Goal: Task Accomplishment & Management: Use online tool/utility

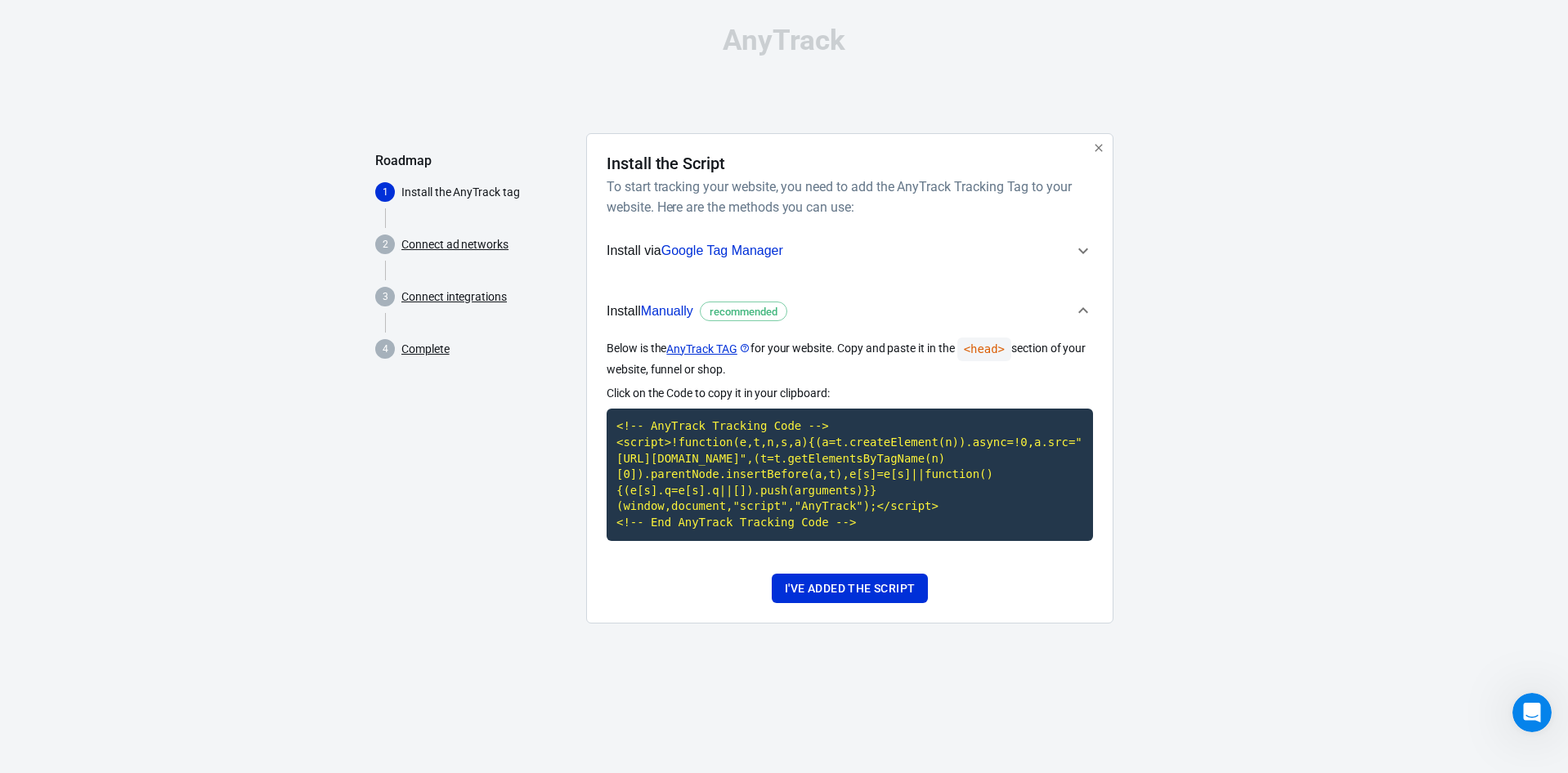
click at [1332, 118] on div "AnyTrack Roadmap 1 Install the AnyTrack tag 2 Connect ad networks 3 Connect int…" at bounding box center [784, 332] width 1568 height 663
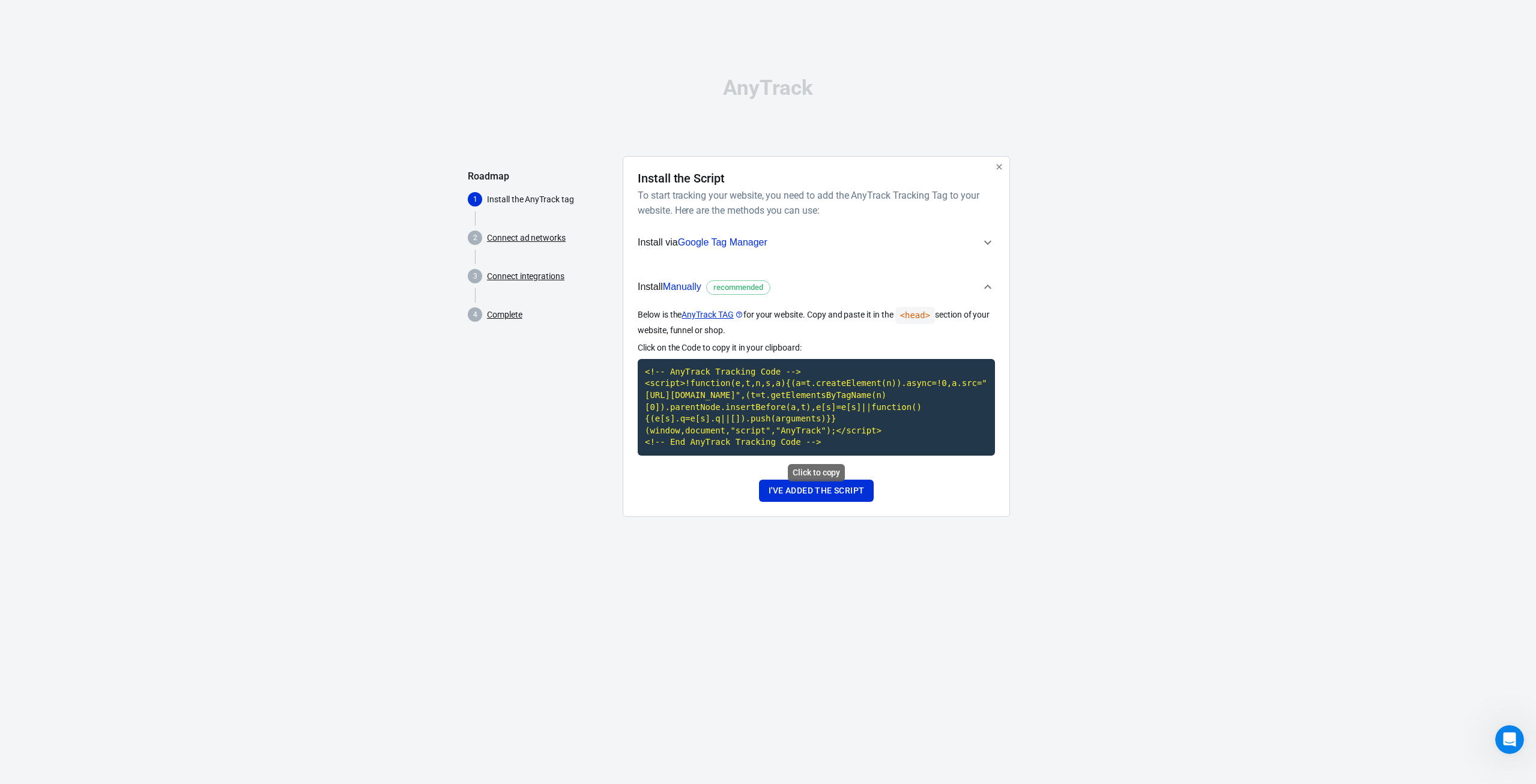
click at [761, 416] on code "<!-- AnyTrack Tracking Code --> <script>!function(e,t,n,s,a){(a=t.createElement…" at bounding box center [816, 408] width 357 height 97
click at [722, 314] on link "AnyTrack TAG" at bounding box center [712, 315] width 61 height 13
click at [845, 483] on button "I've added the script" at bounding box center [816, 491] width 114 height 22
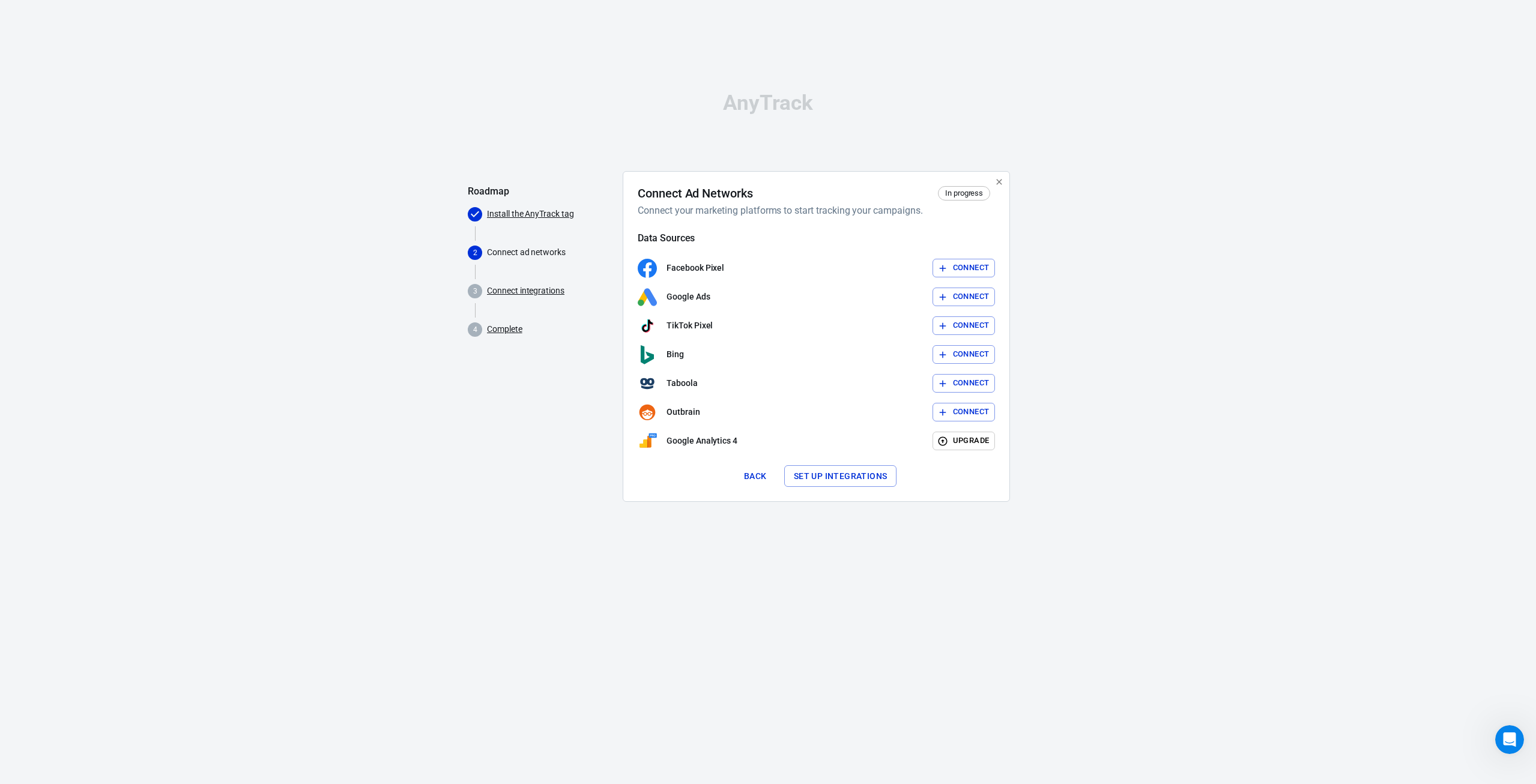
click at [960, 267] on button "Connect" at bounding box center [965, 269] width 63 height 19
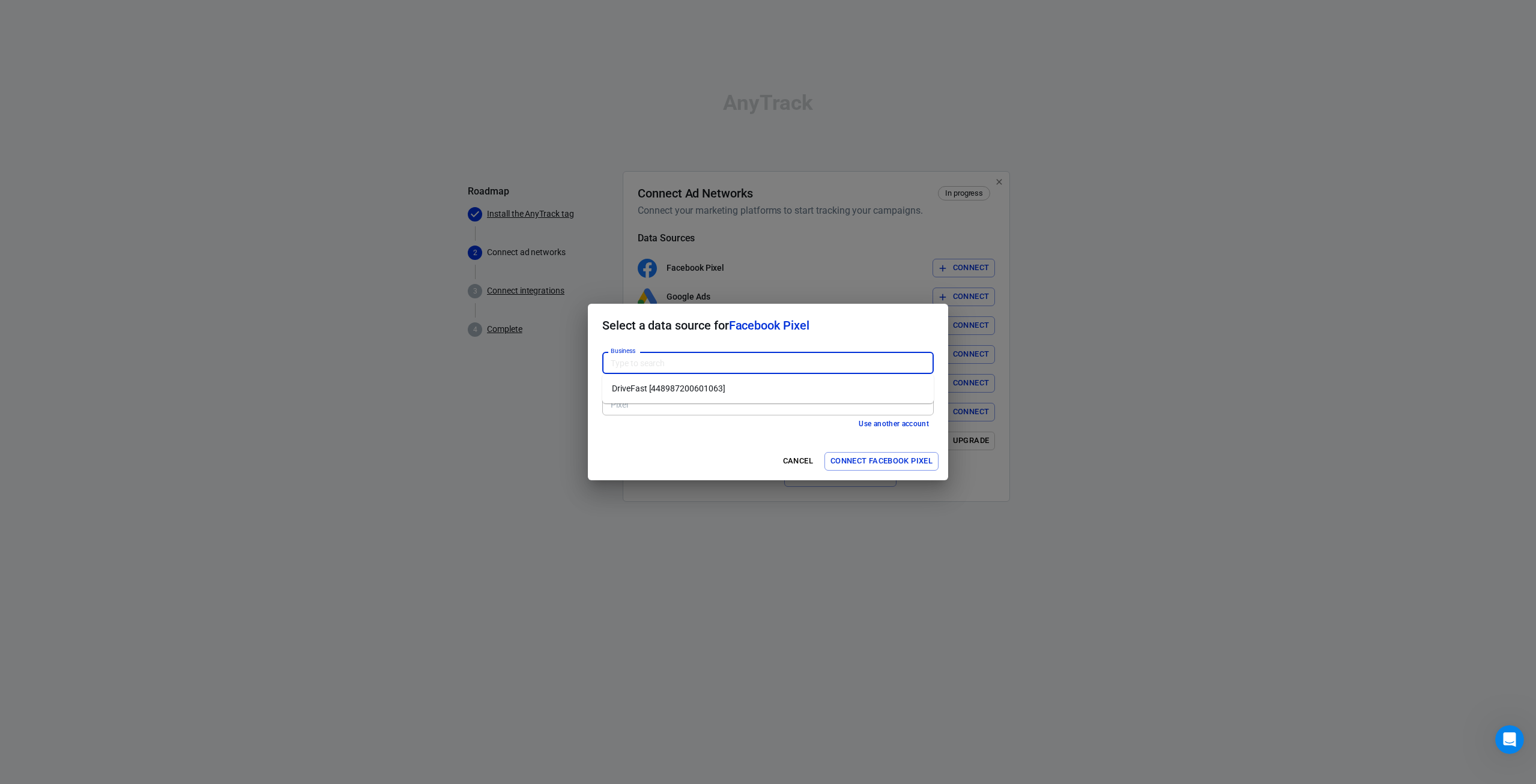
drag, startPoint x: 660, startPoint y: 363, endPoint x: 587, endPoint y: 364, distance: 73.0
click at [587, 364] on div "Select a data source for Facebook Pixel Business Business Don't have Facebook B…" at bounding box center [768, 392] width 1536 height 784
click at [678, 388] on li "DriveFast [448987200601063]" at bounding box center [768, 388] width 332 height 20
type input "DriveFast [448987200601063]"
click at [888, 461] on button "Connect Facebook Pixel" at bounding box center [882, 462] width 114 height 19
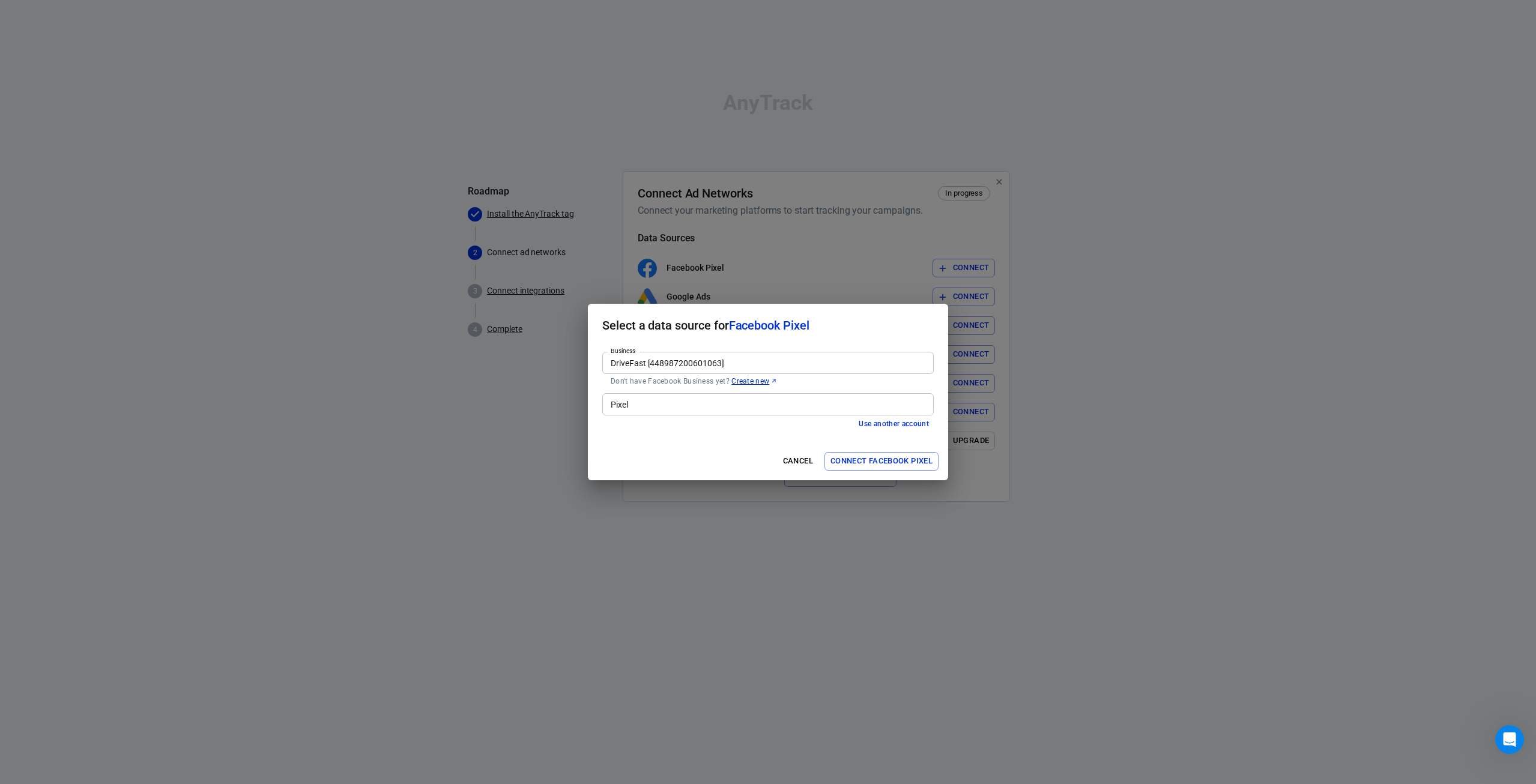
click at [888, 461] on button "Connect Facebook Pixel" at bounding box center [882, 462] width 114 height 19
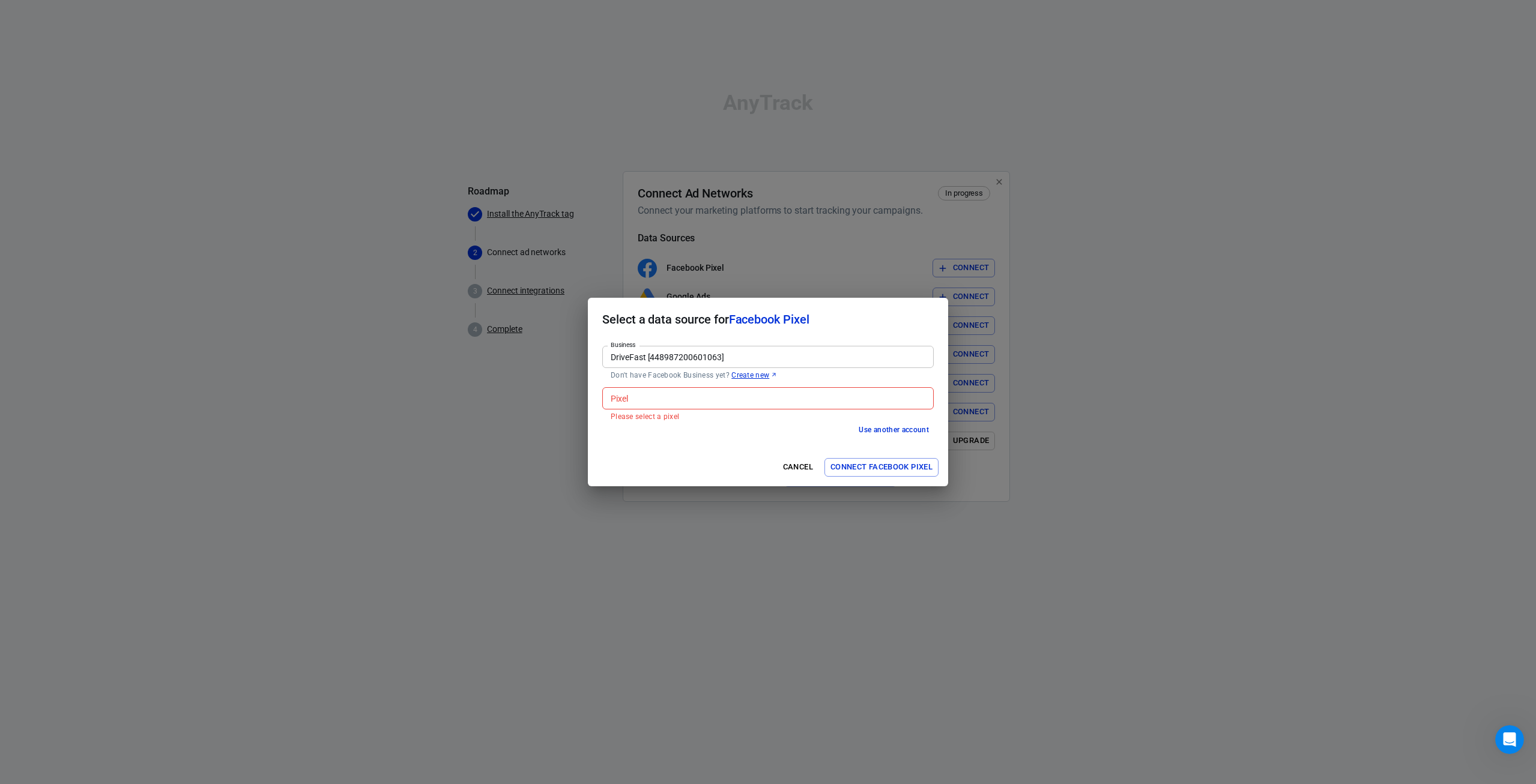
click at [655, 400] on input "Pixel" at bounding box center [767, 398] width 322 height 15
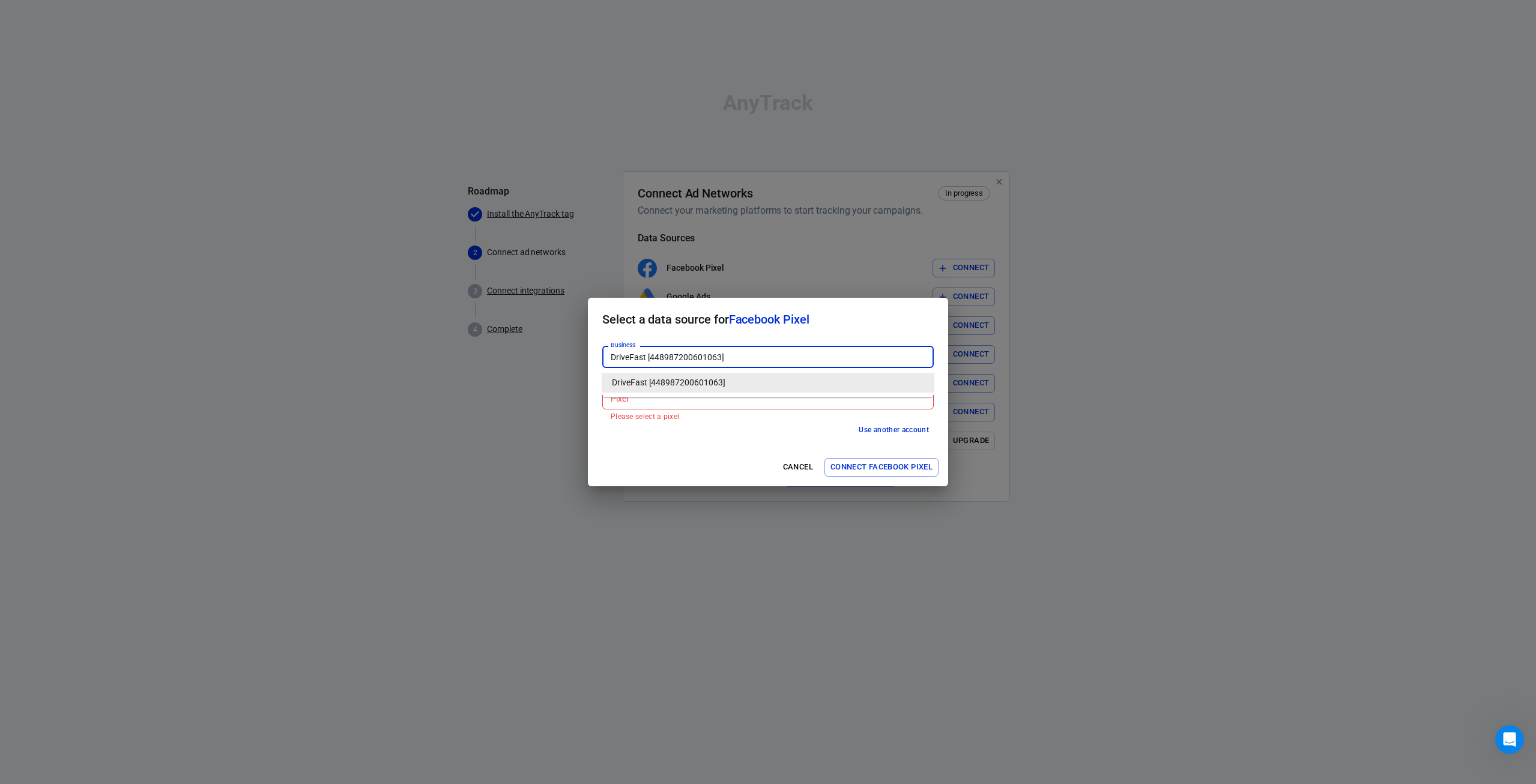
click at [716, 353] on input "DriveFast [448987200601063]" at bounding box center [767, 357] width 322 height 15
click at [703, 410] on div "Pixel Pixel Please select a pixel" at bounding box center [768, 404] width 332 height 34
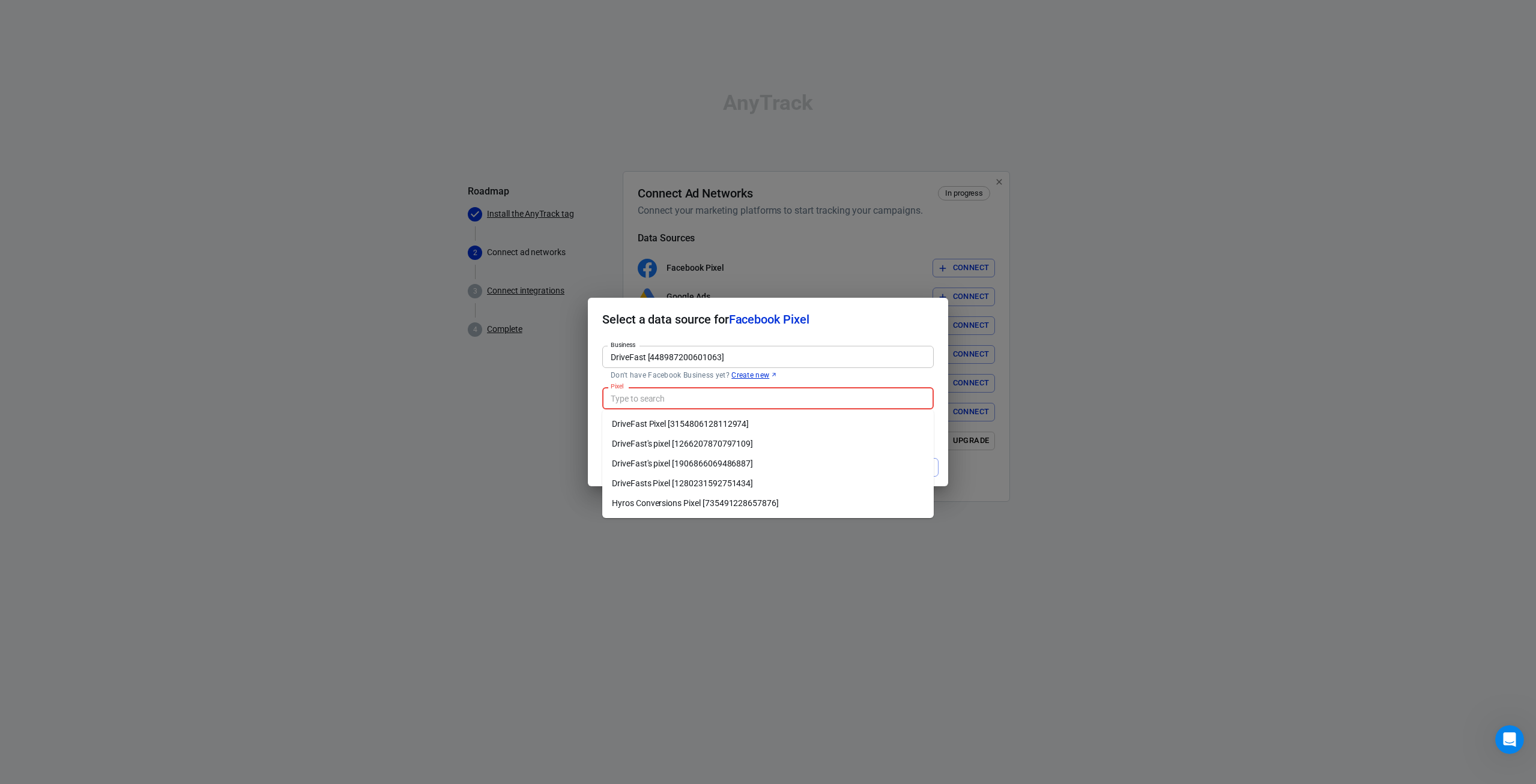
click at [725, 483] on li "DriveFasts Pixel [1280231592751434]" at bounding box center [768, 483] width 332 height 20
type input "DriveFasts Pixel [1280231592751434]"
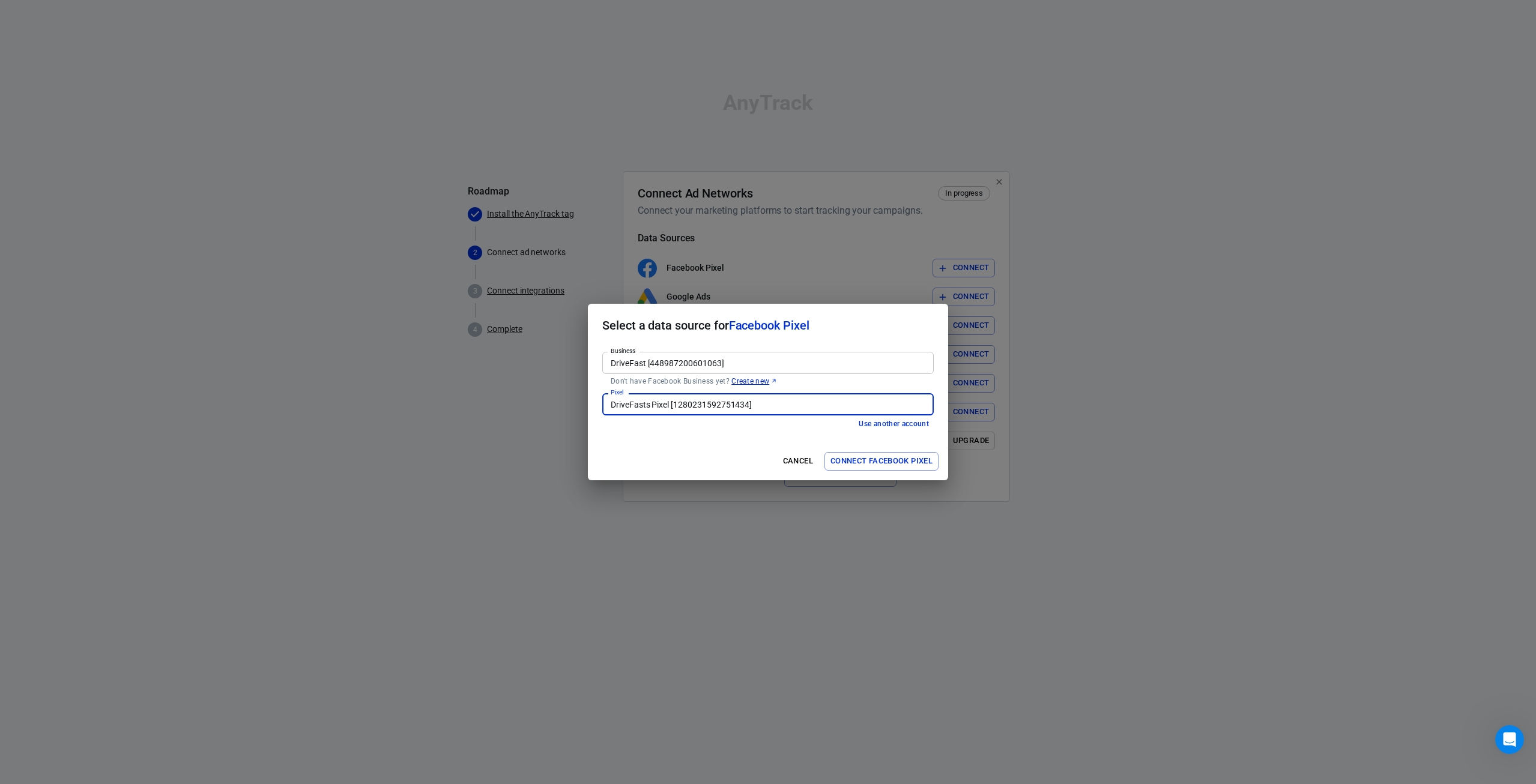
click at [899, 464] on button "Connect Facebook Pixel" at bounding box center [882, 462] width 114 height 19
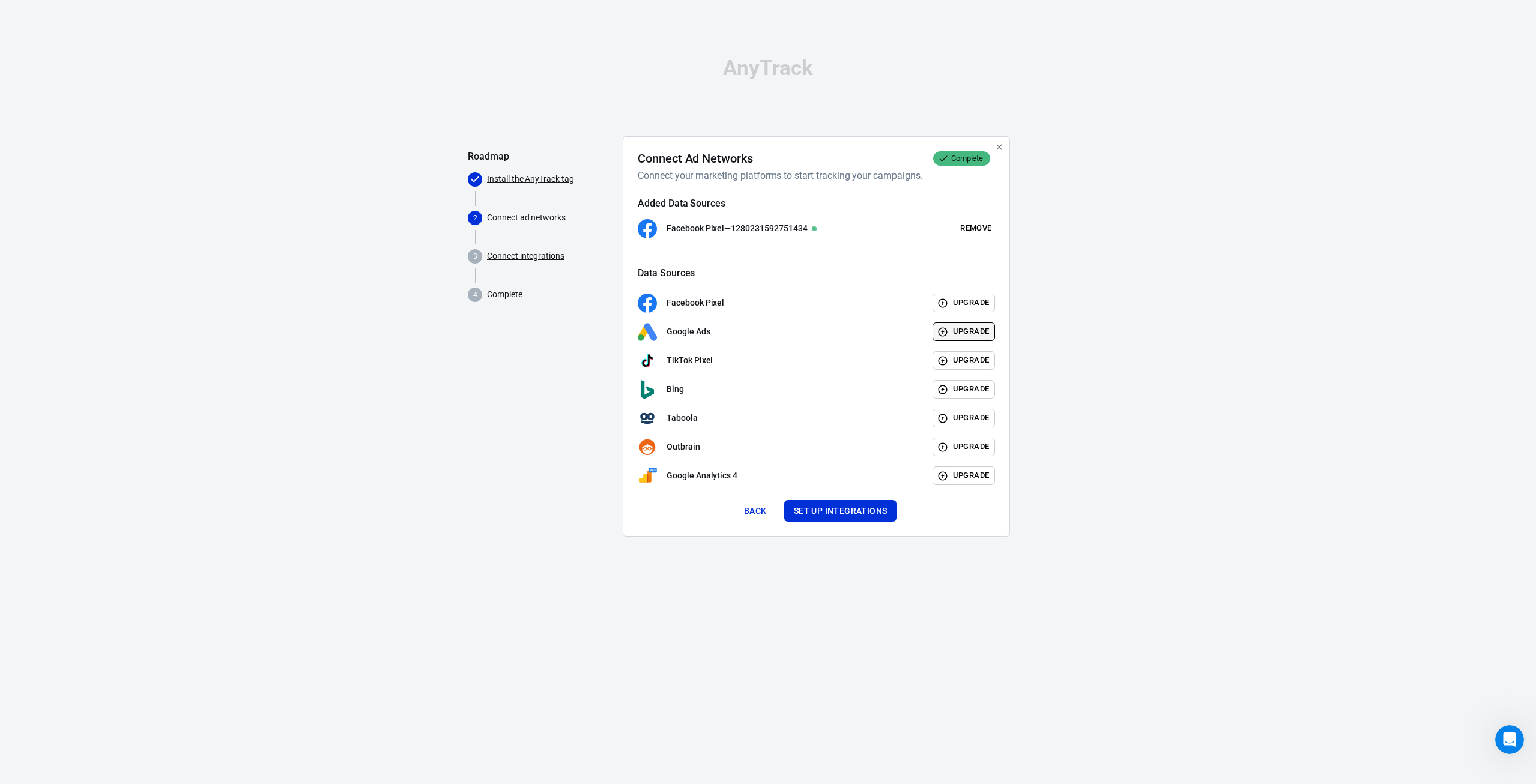
click at [950, 333] on button "Upgrade" at bounding box center [965, 332] width 63 height 19
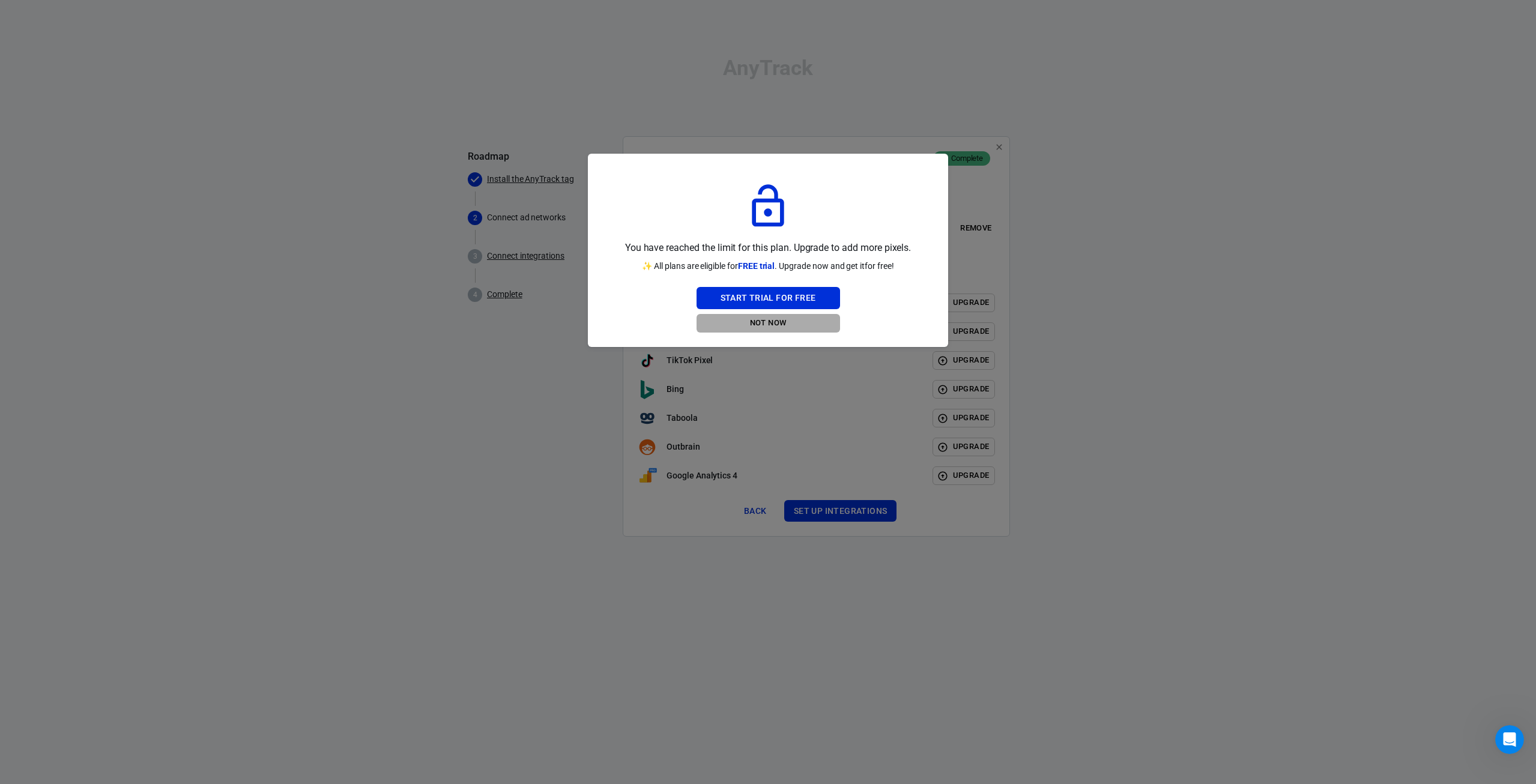
click at [774, 323] on button "Not Now" at bounding box center [768, 324] width 143 height 19
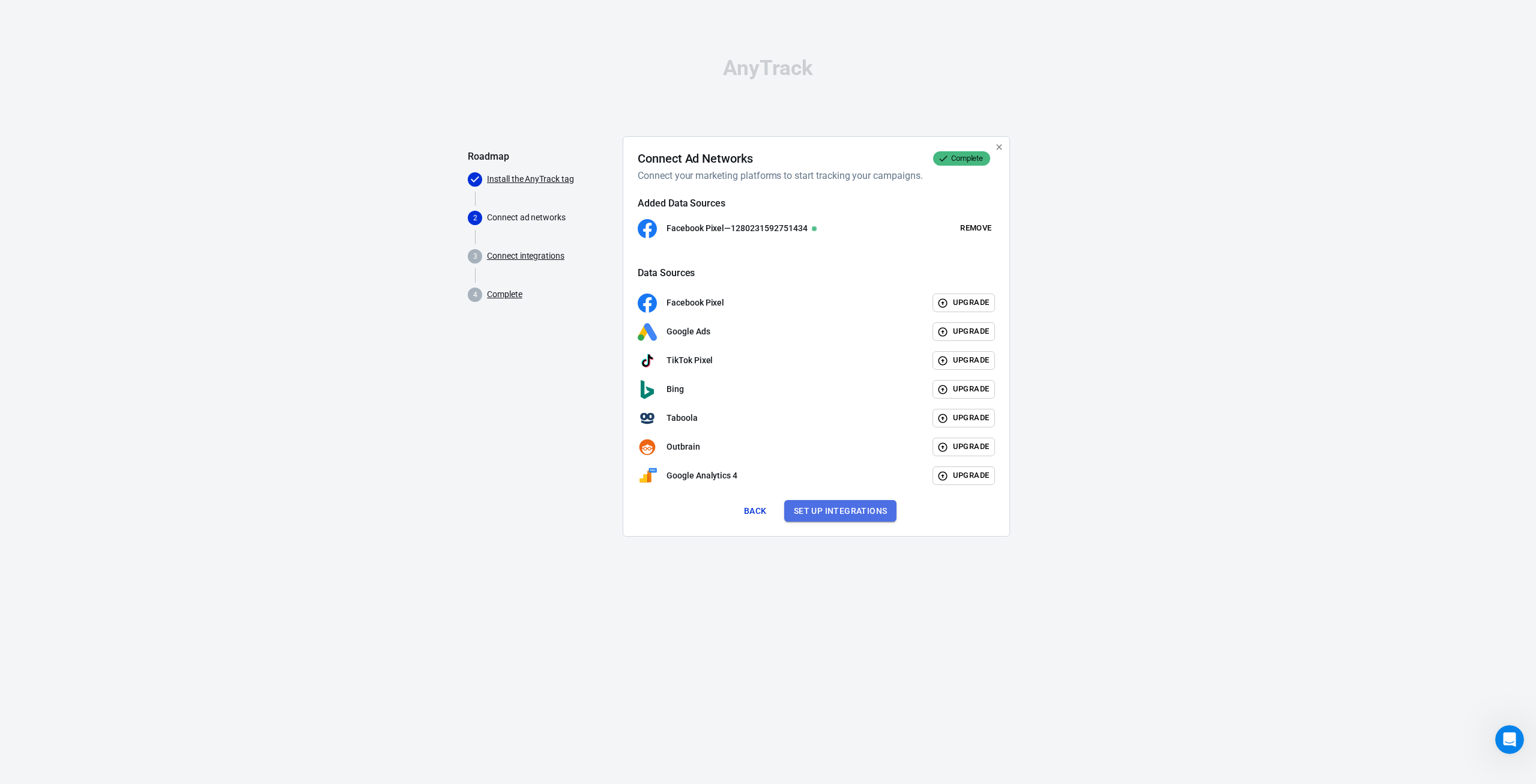
click at [849, 510] on button "Set up integrations" at bounding box center [841, 511] width 113 height 22
click at [849, 510] on div "AnyTrack Roadmap Install the AnyTrack tag 2 Connect ad networks 3 Connect integ…" at bounding box center [768, 302] width 600 height 604
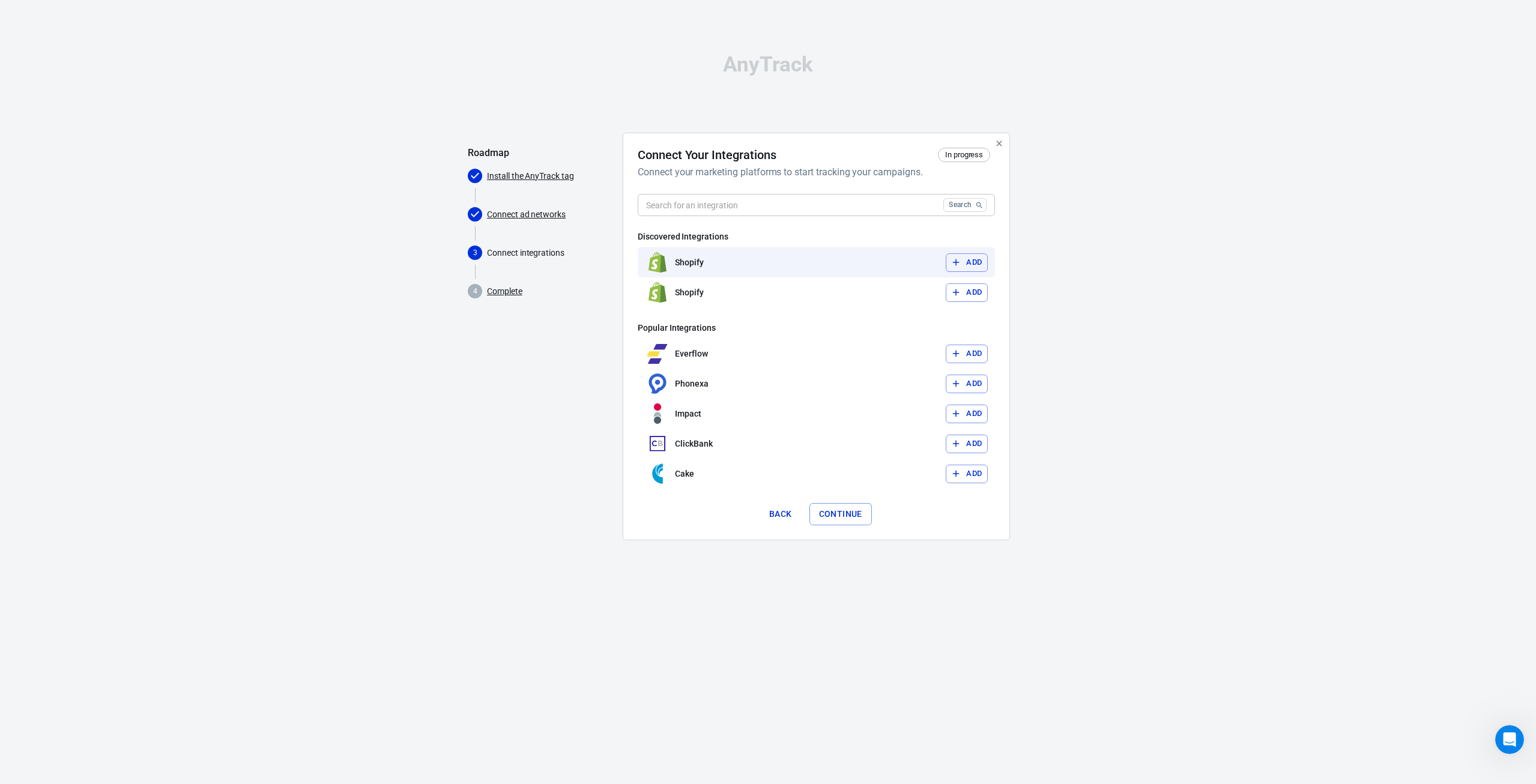
click at [969, 267] on button "Add" at bounding box center [967, 263] width 42 height 19
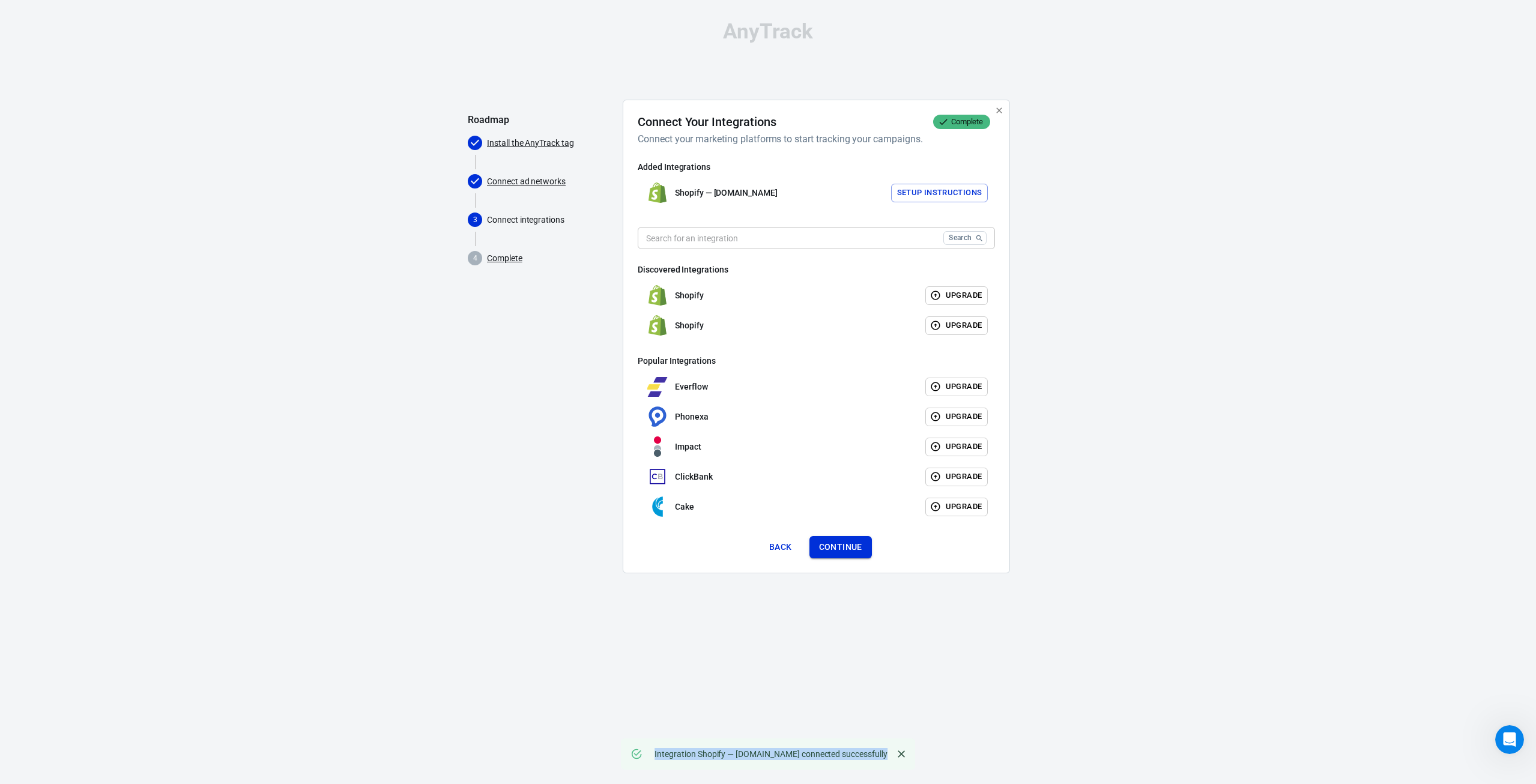
click at [847, 545] on button "Continue" at bounding box center [841, 547] width 63 height 22
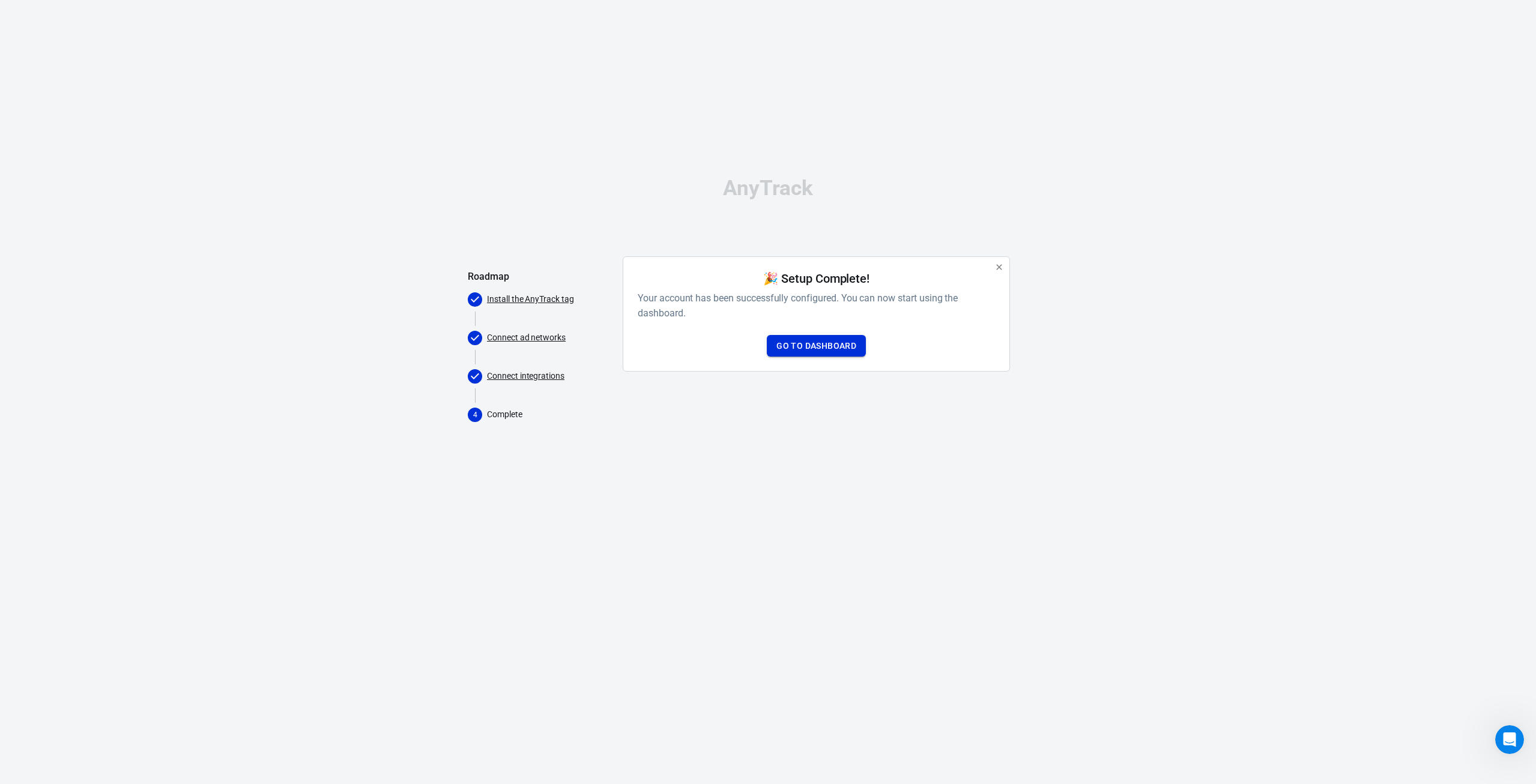
click at [824, 345] on link "Go to Dashboard" at bounding box center [816, 346] width 99 height 22
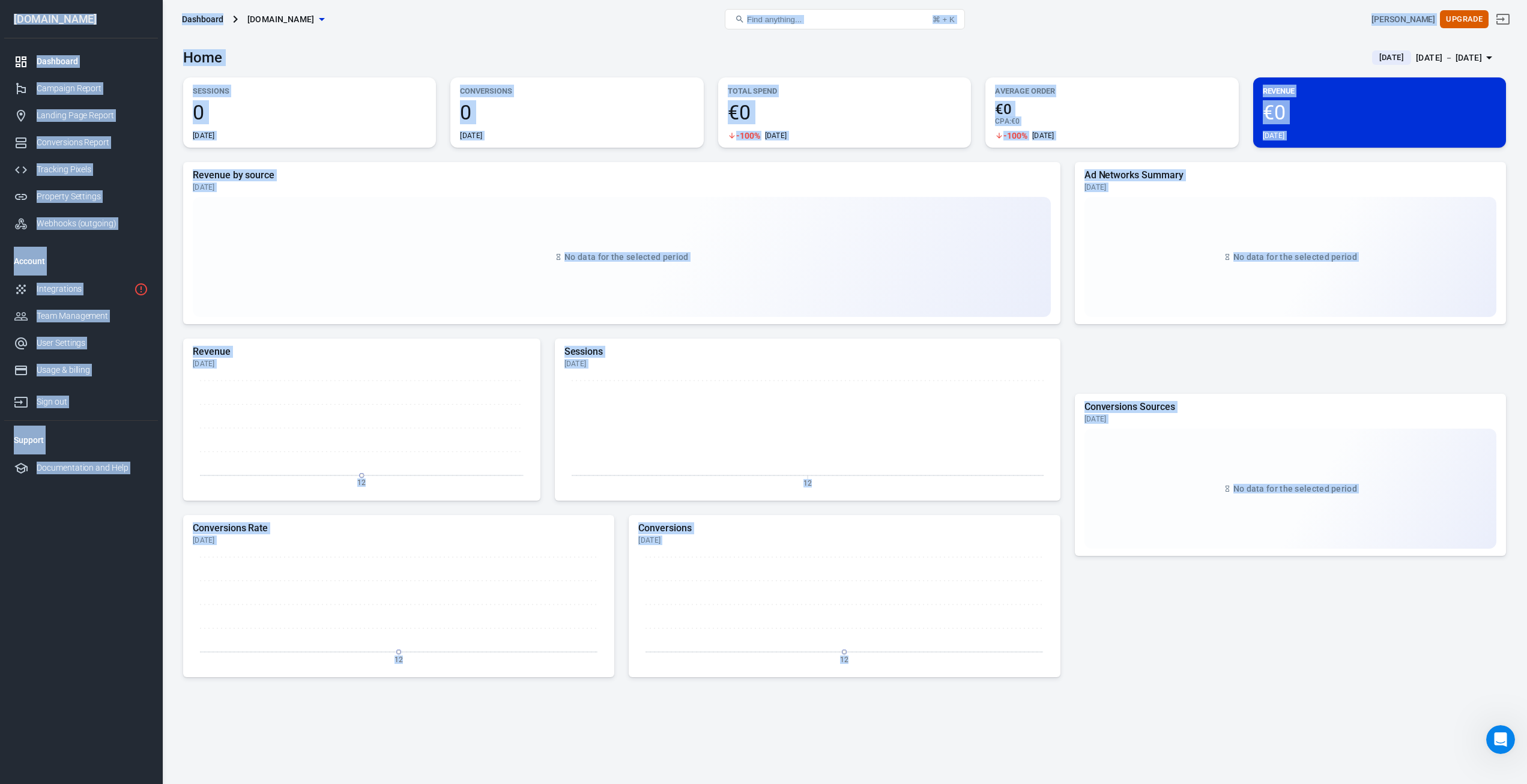
click at [1151, 566] on div at bounding box center [1290, 659] width 431 height 65
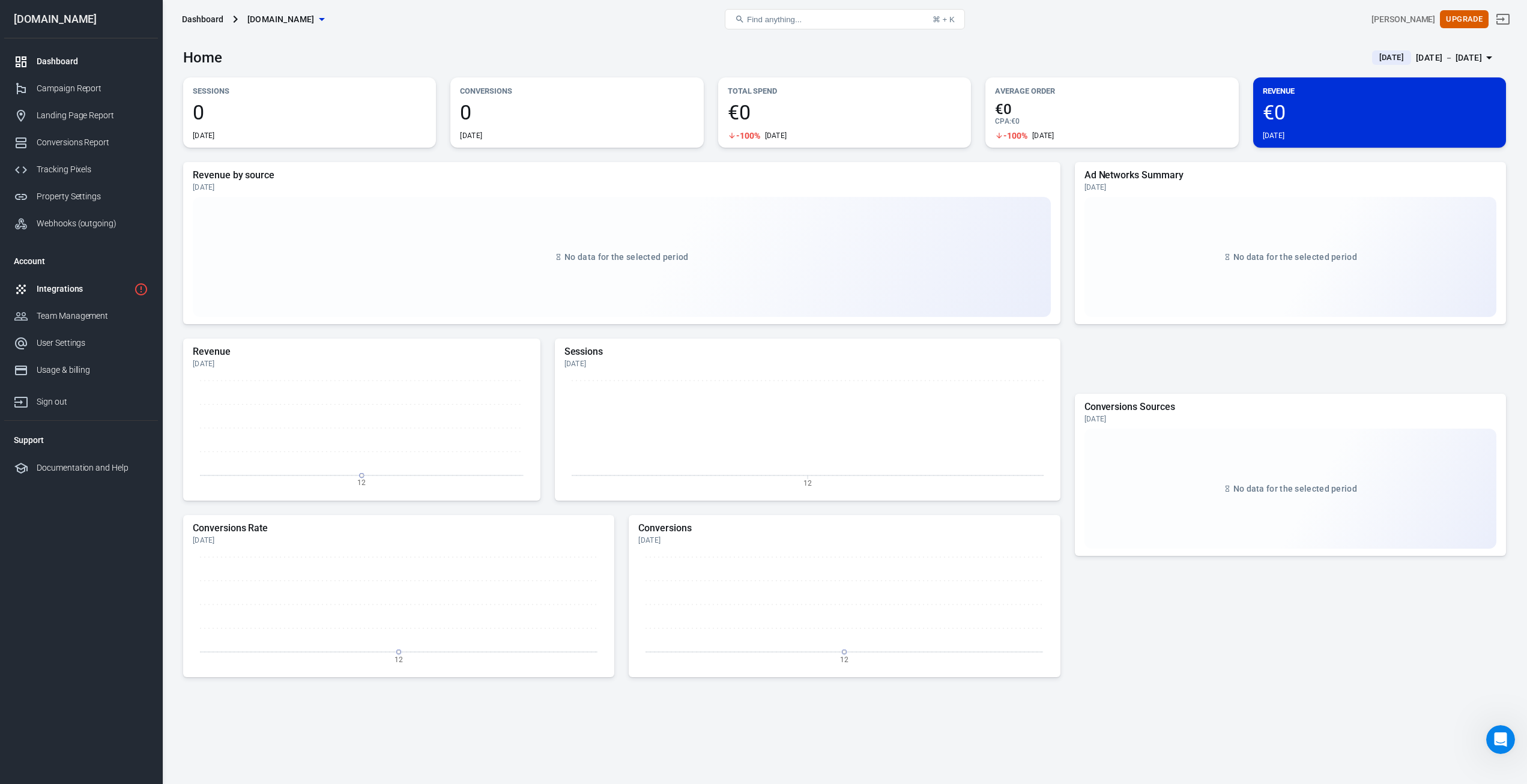
click at [59, 289] on div "Integrations" at bounding box center [82, 289] width 92 height 13
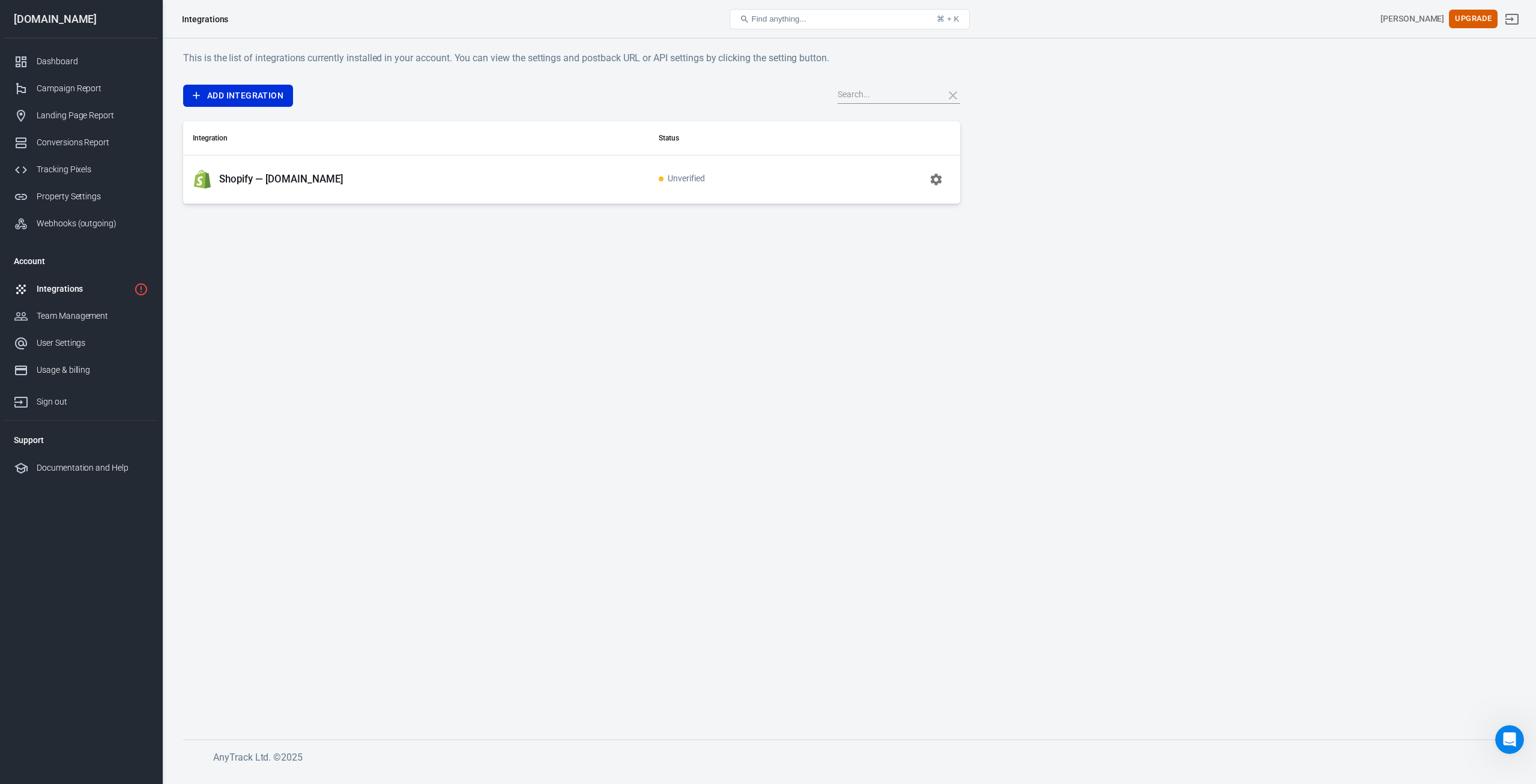
click at [934, 181] on icon "button" at bounding box center [936, 179] width 11 height 11
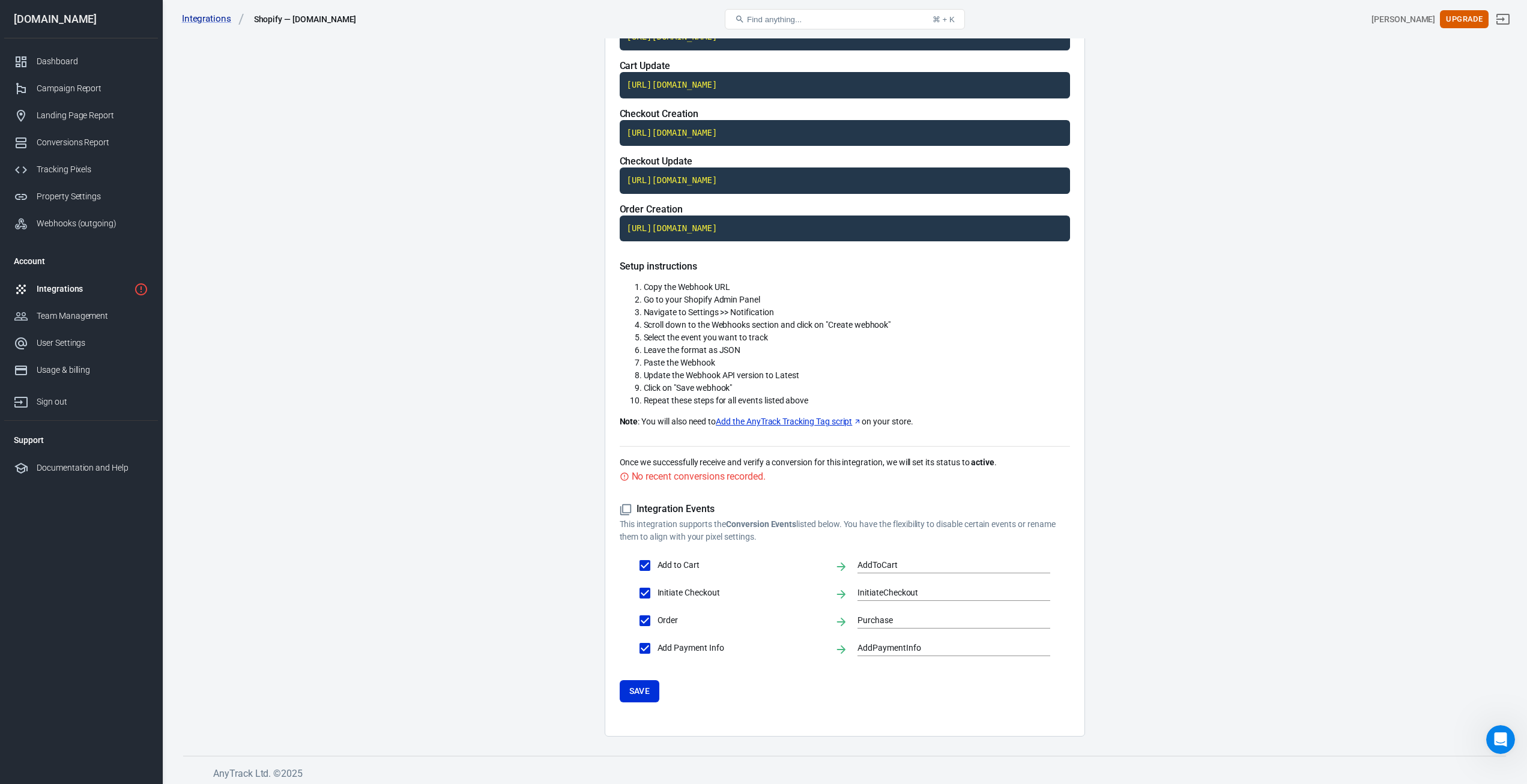
scroll to position [166, 0]
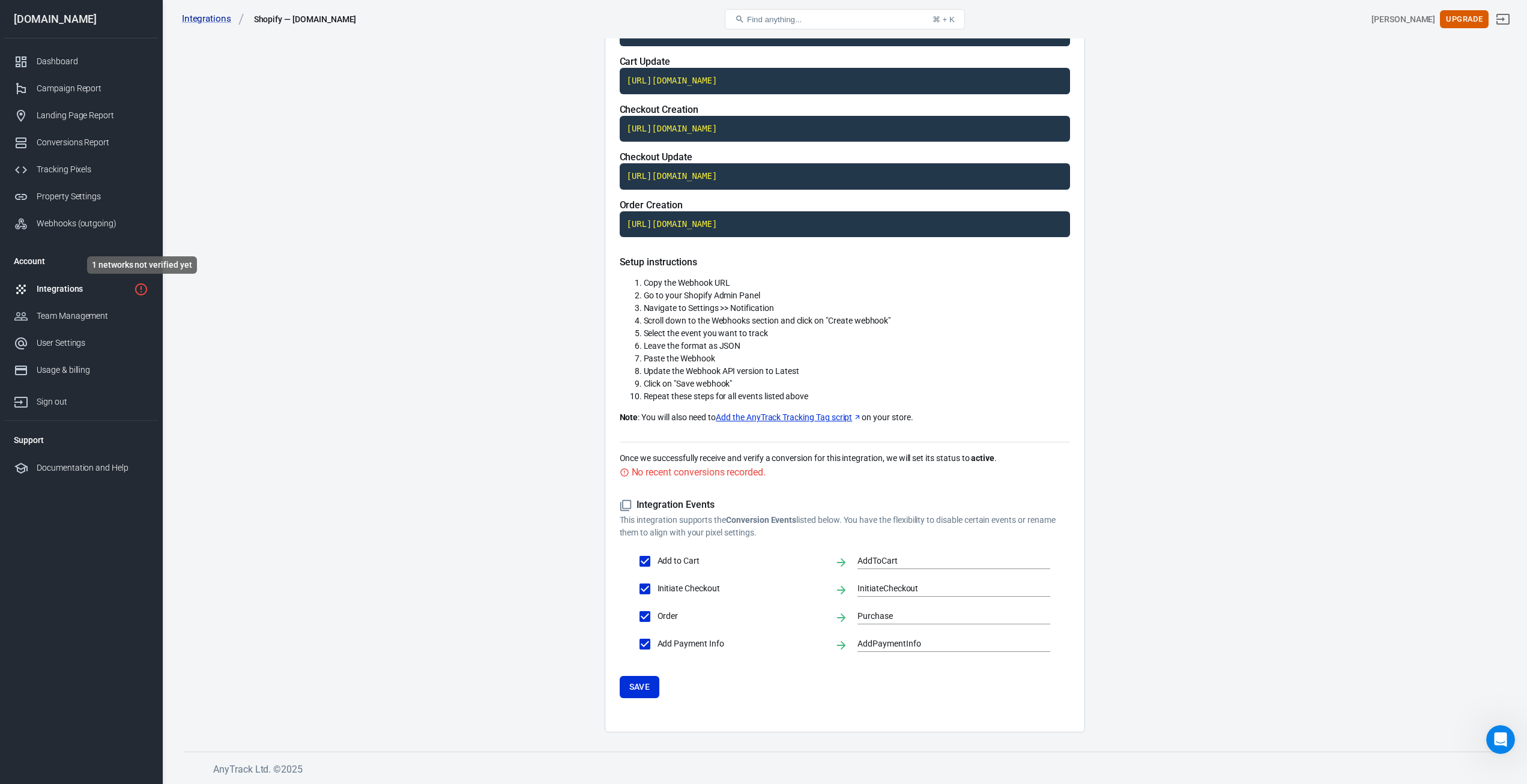
click at [139, 287] on icon "1 networks not verified yet" at bounding box center [141, 289] width 14 height 14
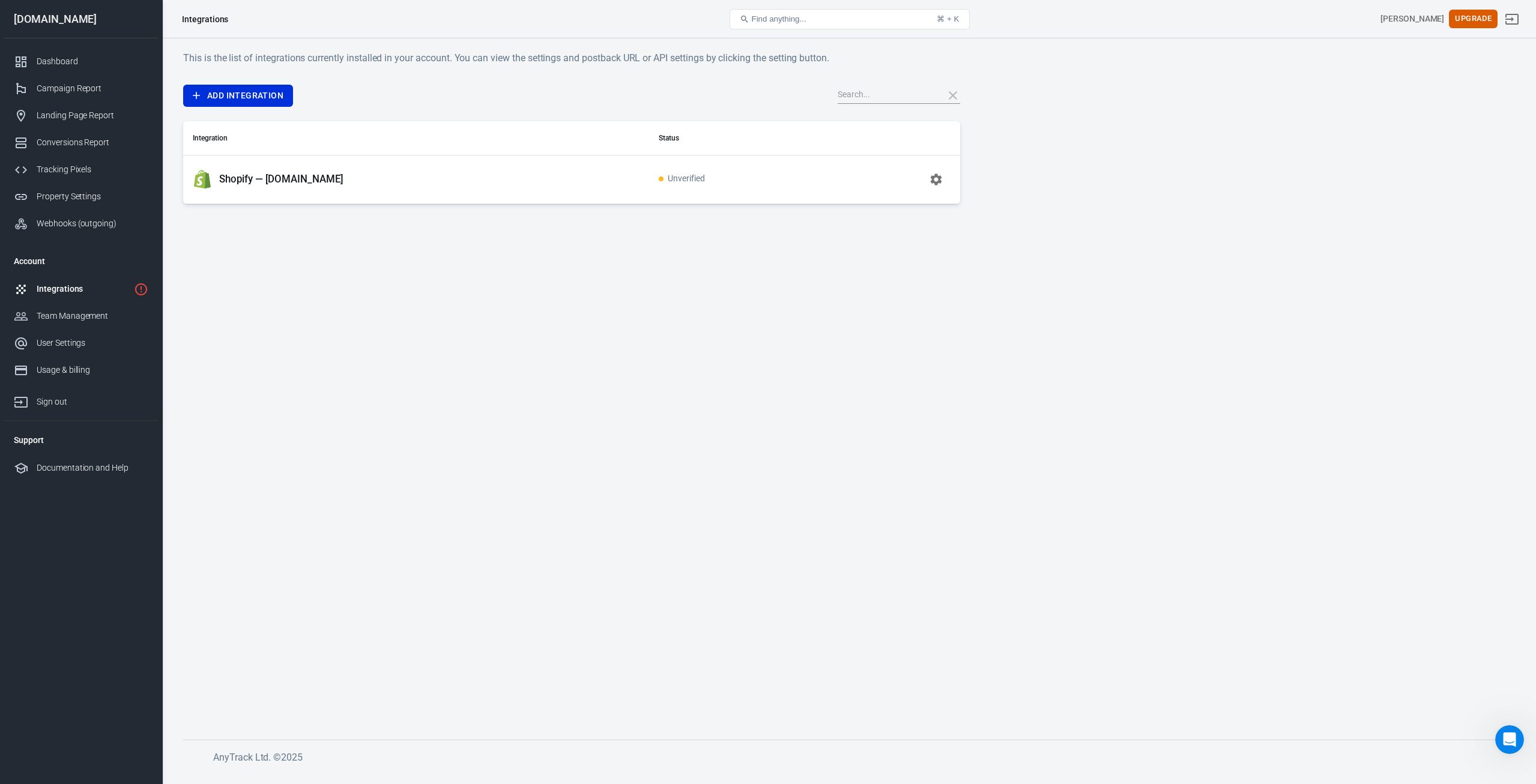
click at [361, 184] on div "Shopify — [DOMAIN_NAME]" at bounding box center [416, 180] width 447 height 20
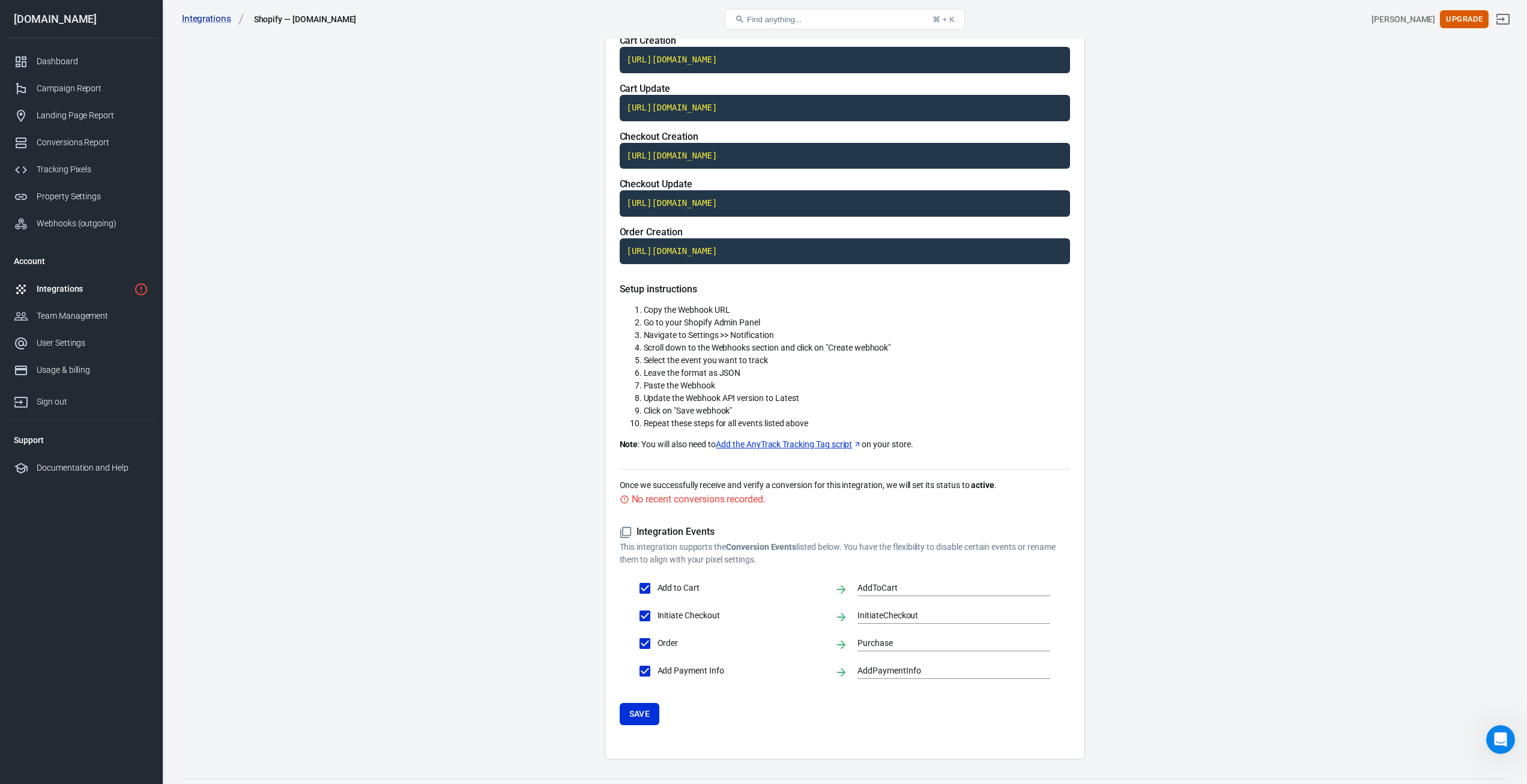
scroll to position [166, 0]
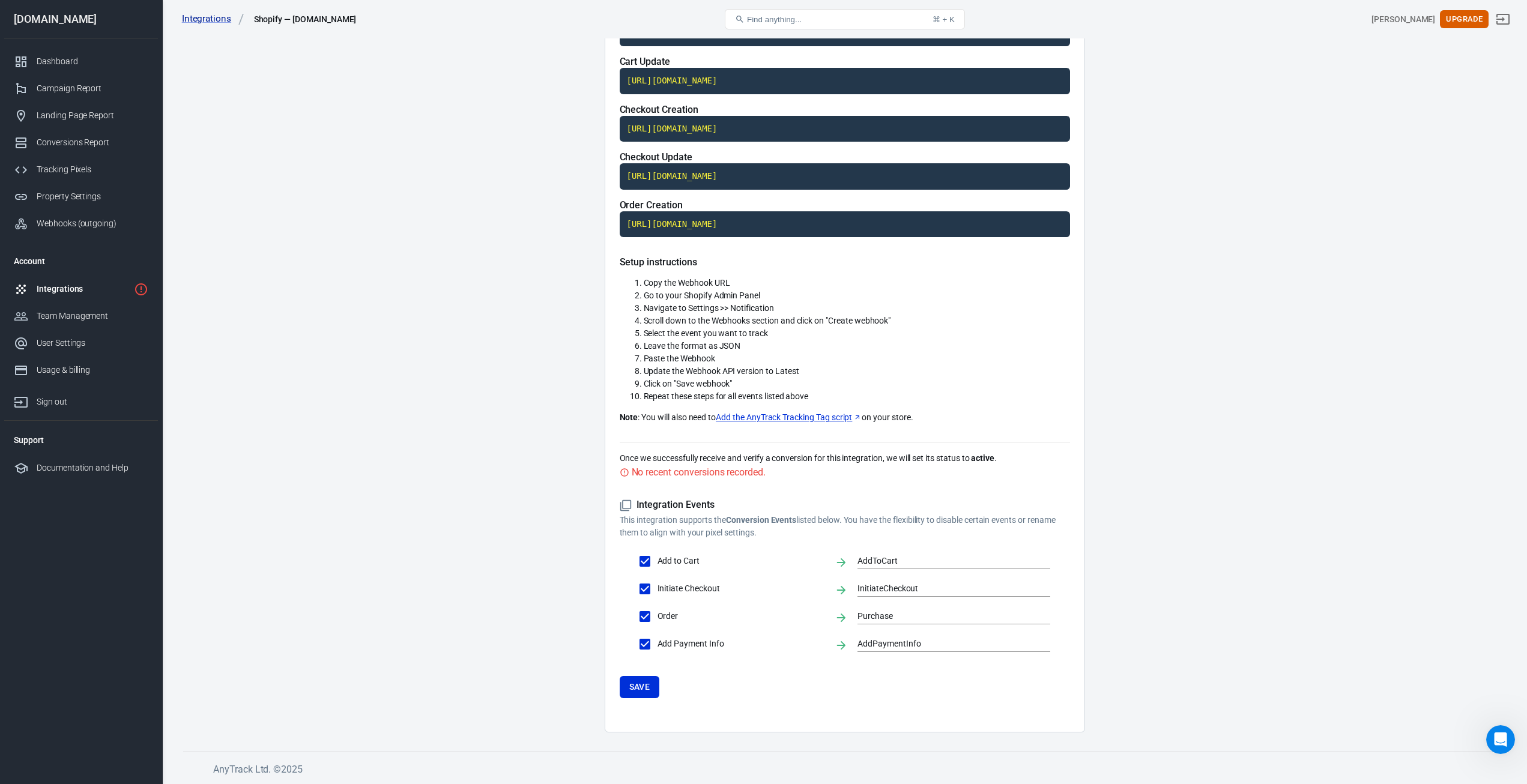
click at [699, 476] on div "No recent conversions recorded." at bounding box center [699, 472] width 134 height 15
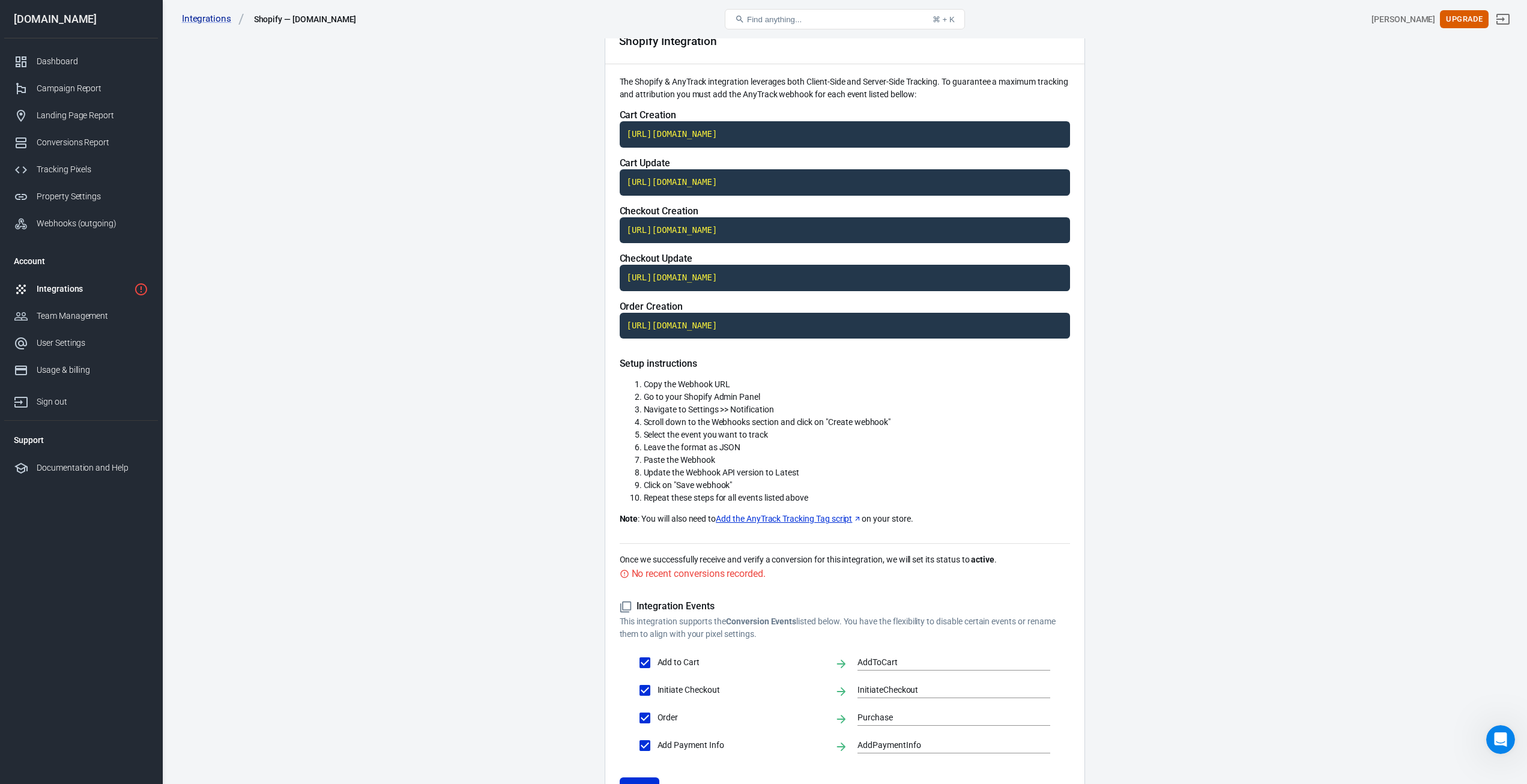
scroll to position [0, 0]
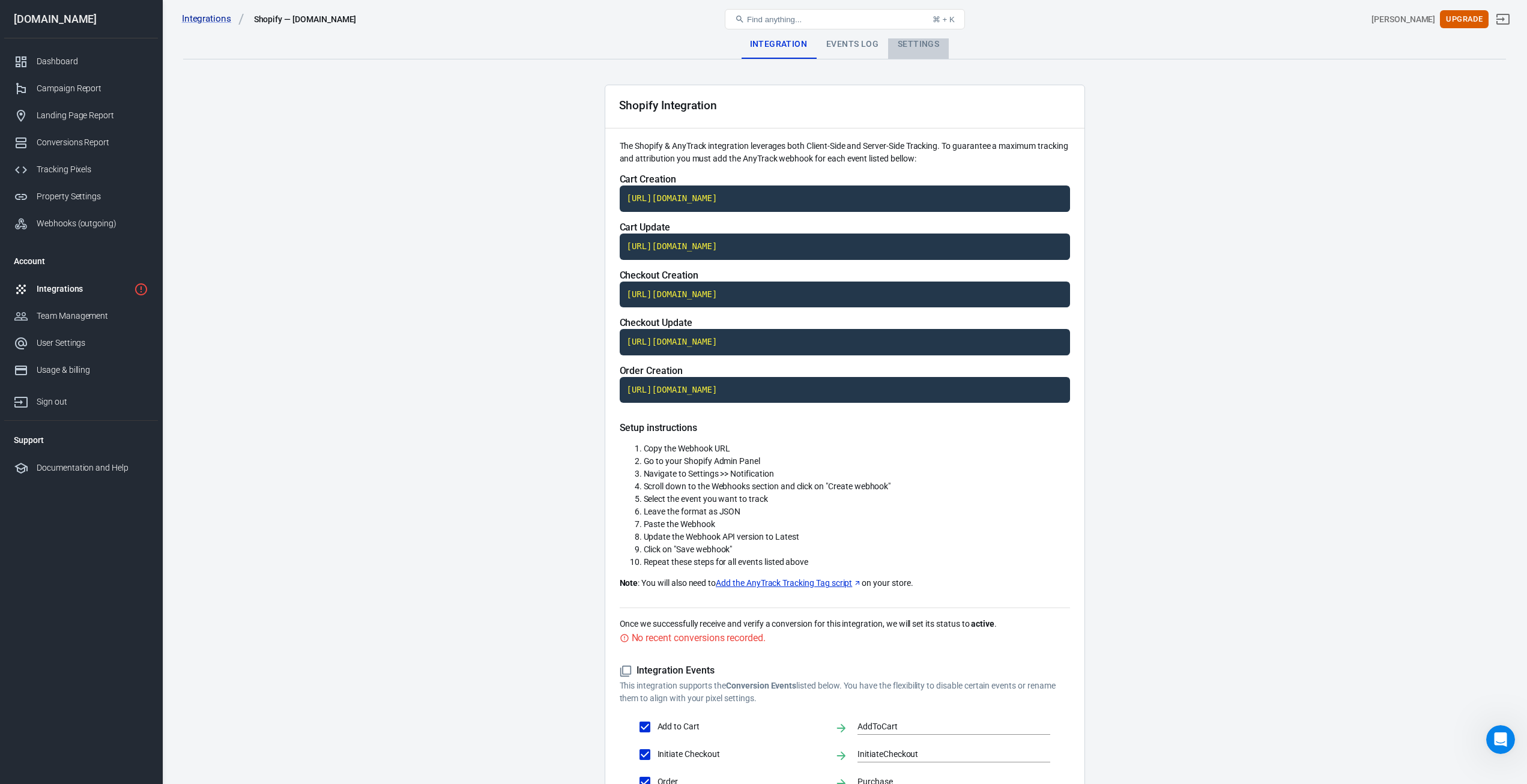
click at [899, 38] on div "Settings" at bounding box center [919, 44] width 61 height 29
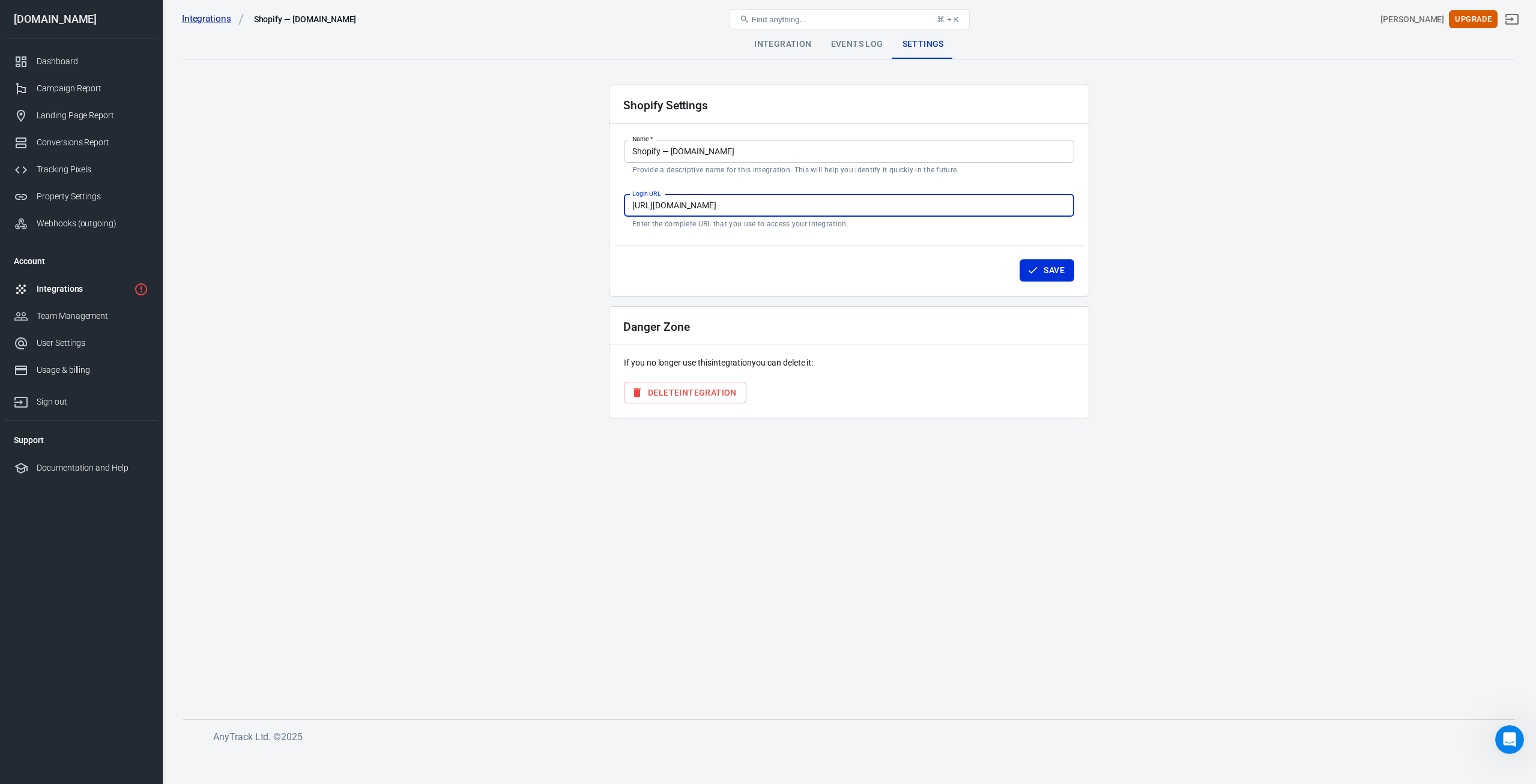
drag, startPoint x: 693, startPoint y: 203, endPoint x: 661, endPoint y: 205, distance: 32.1
click at [661, 205] on input "[URL][DOMAIN_NAME]" at bounding box center [849, 205] width 450 height 22
drag, startPoint x: 693, startPoint y: 203, endPoint x: 660, endPoint y: 206, distance: 33.1
click at [660, 206] on input "[URL][DOMAIN_NAME]" at bounding box center [849, 205] width 450 height 22
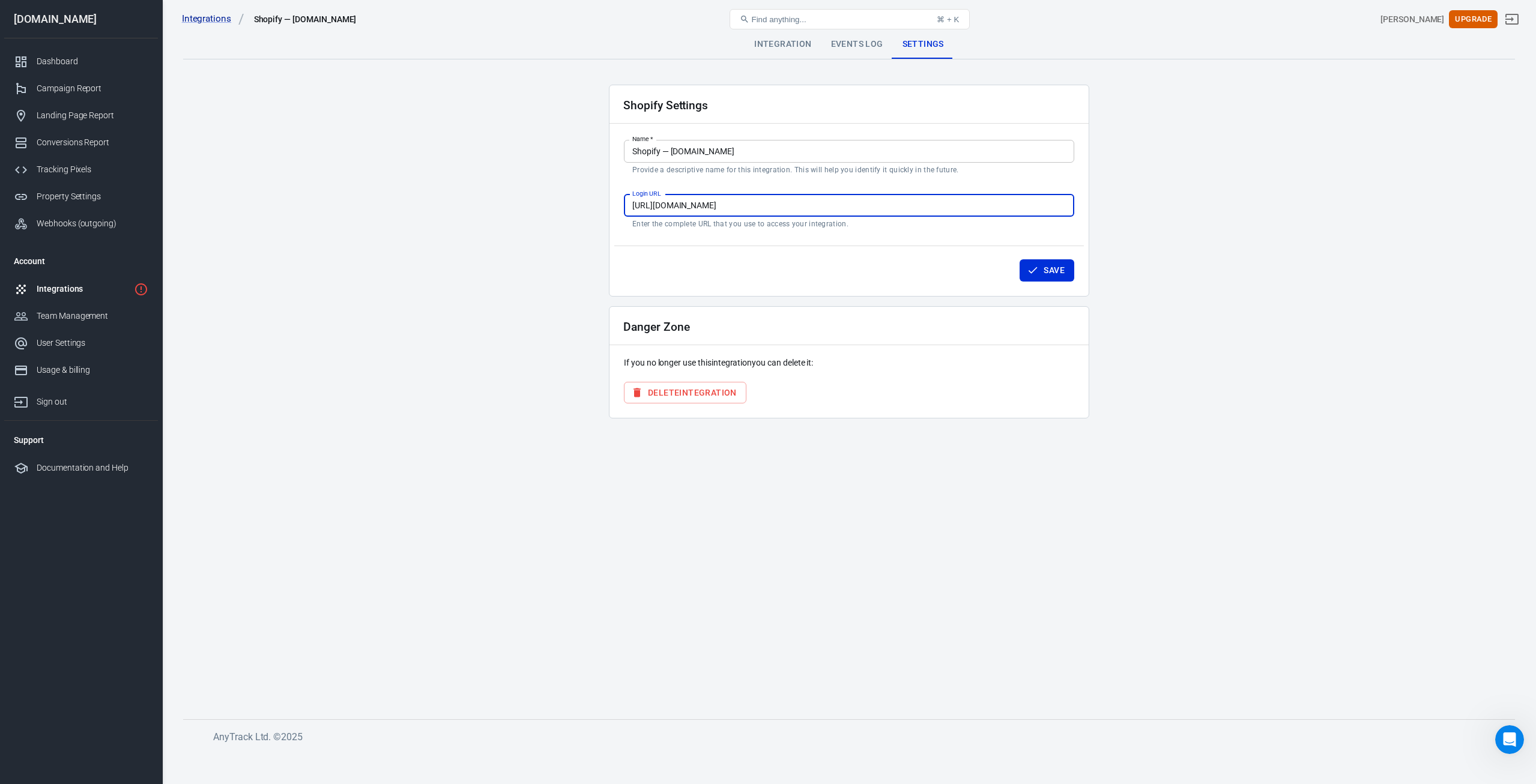
paste input "drivefast-8290"
type input "[URL][DOMAIN_NAME]"
click at [1038, 271] on icon "button" at bounding box center [1033, 271] width 12 height 12
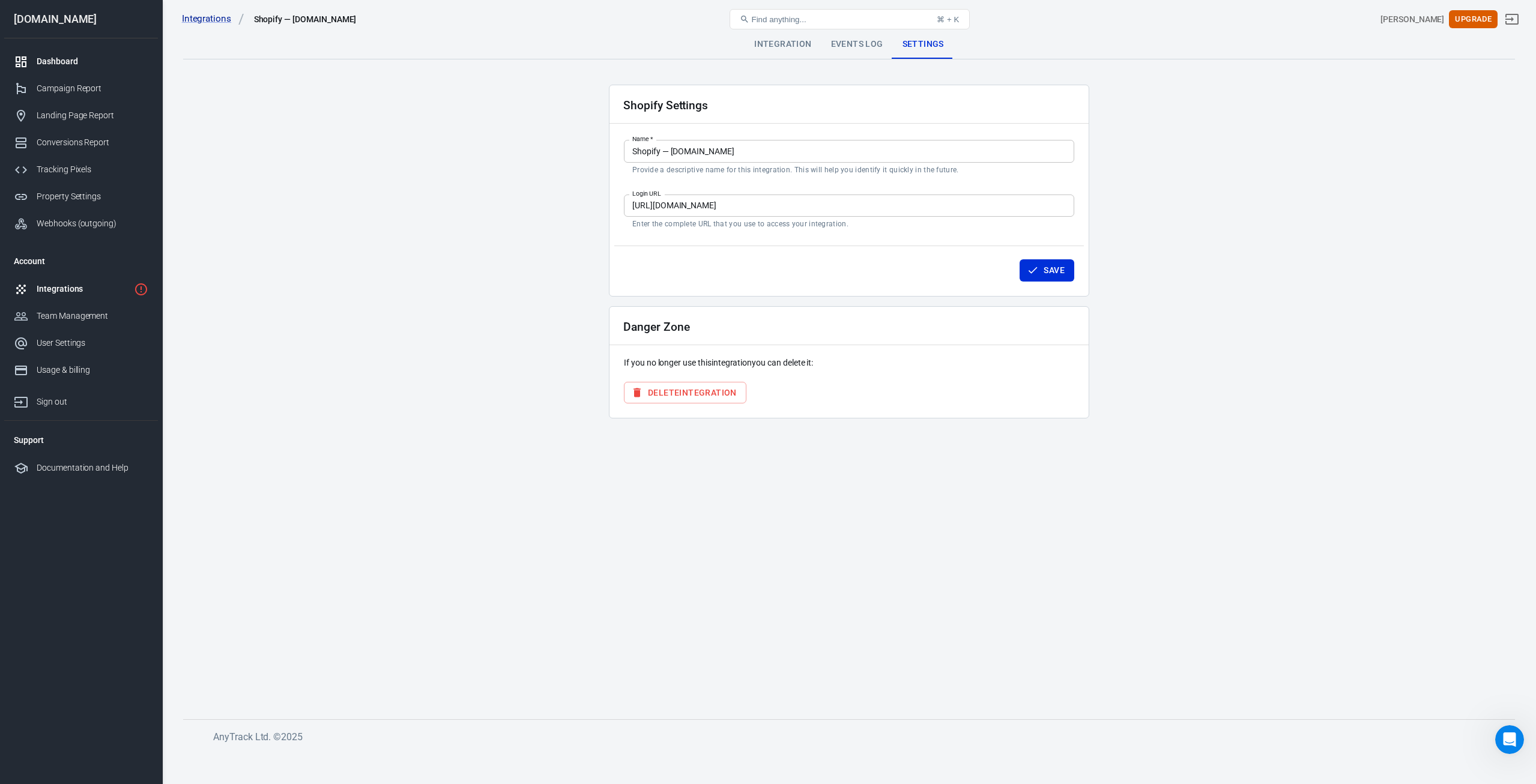
click at [75, 65] on div "Dashboard" at bounding box center [92, 61] width 112 height 13
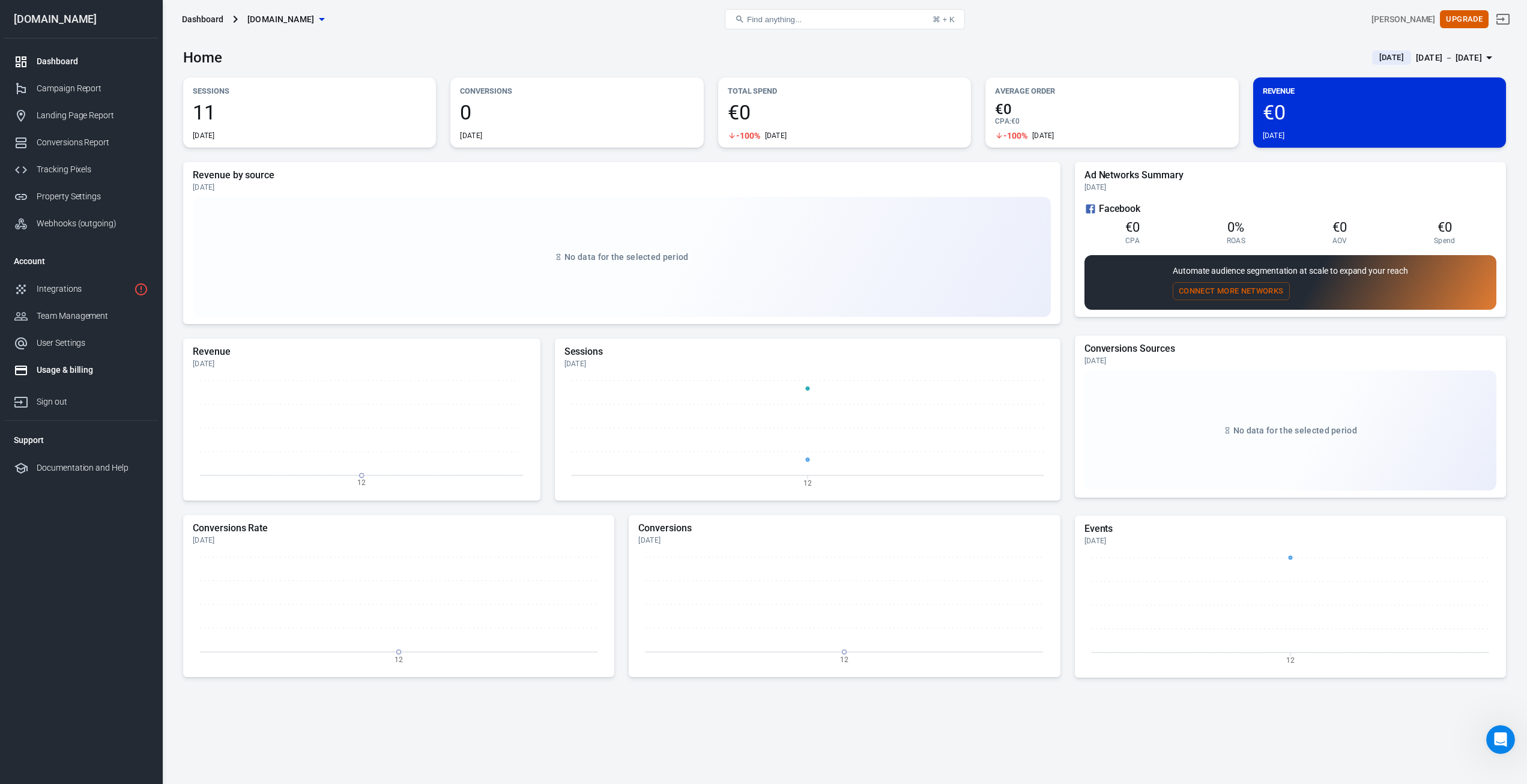
click at [64, 369] on div "Usage & billing" at bounding box center [92, 370] width 112 height 13
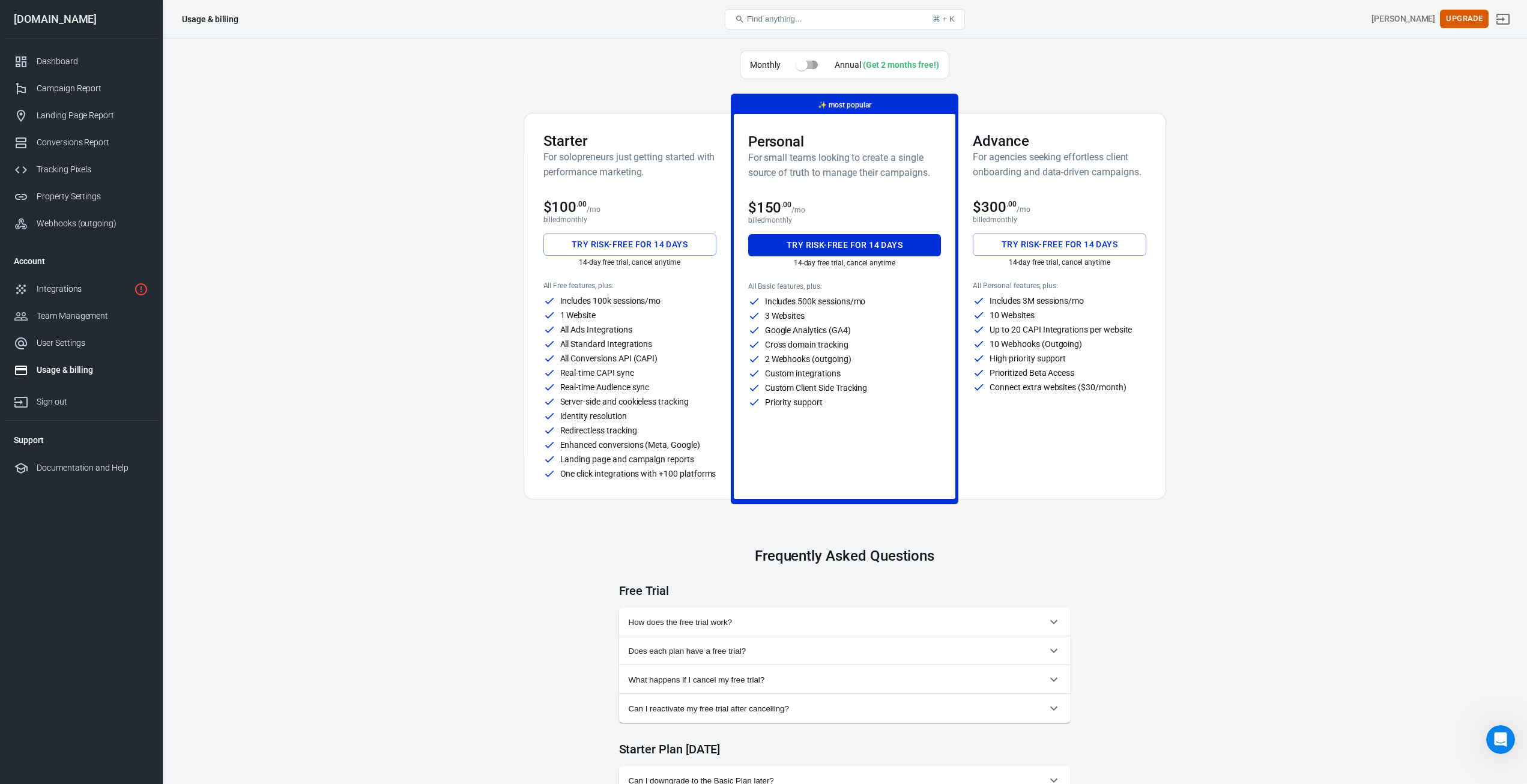
click at [804, 64] on input "checkbox" at bounding box center [802, 65] width 69 height 23
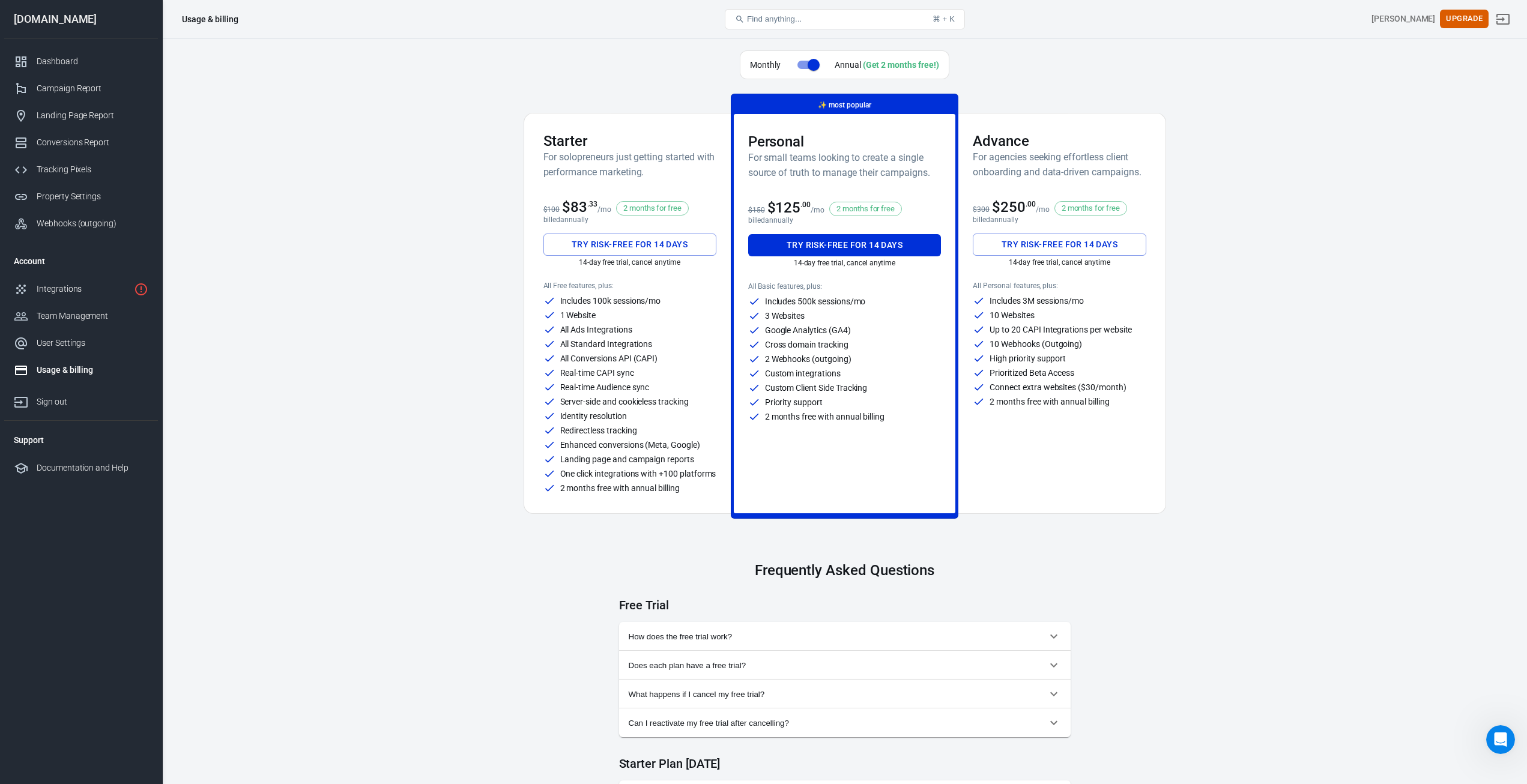
click at [810, 65] on input "checkbox" at bounding box center [814, 65] width 69 height 23
checkbox input "false"
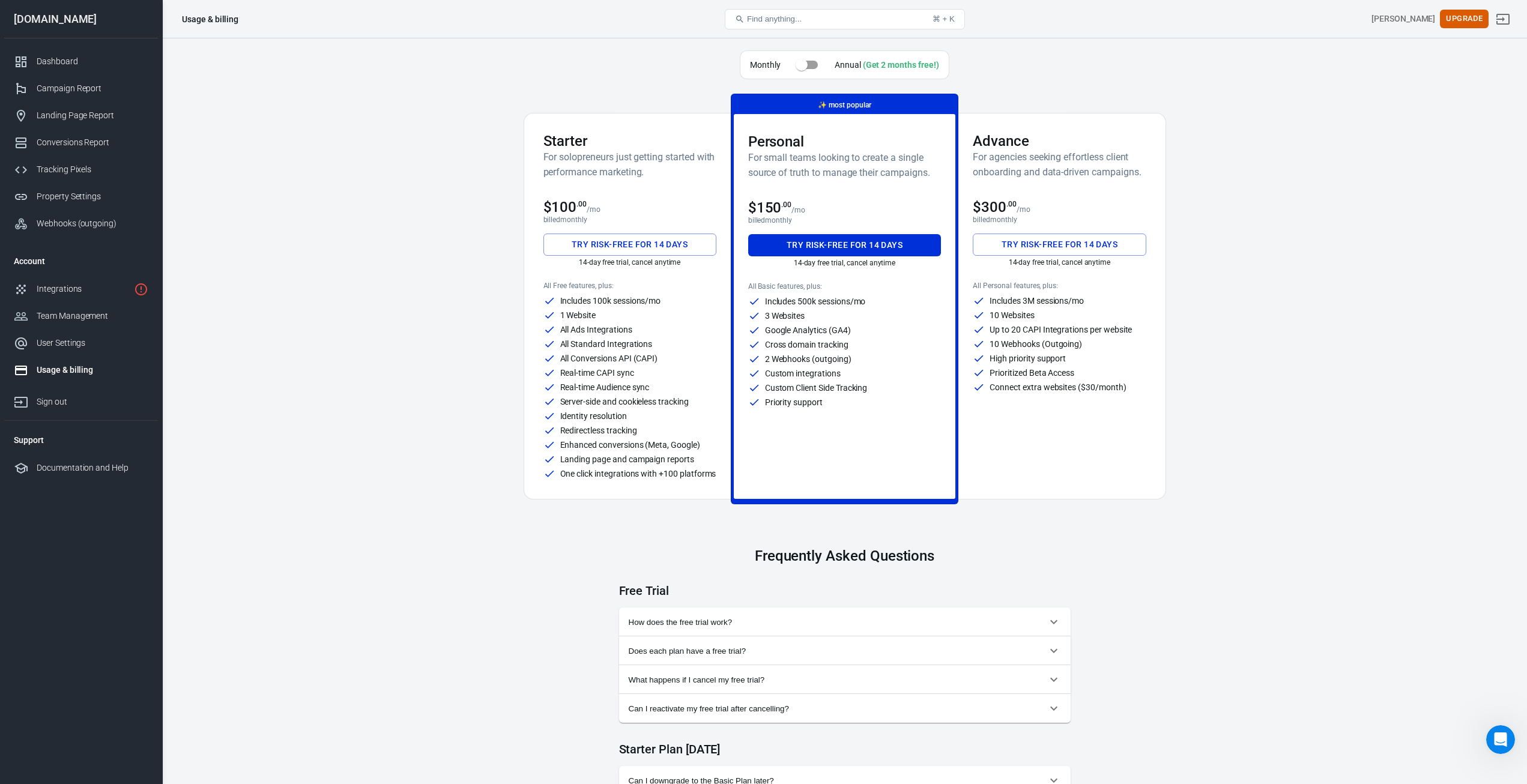
click at [602, 396] on div "Server-side and cookieless tracking" at bounding box center [629, 402] width 173 height 12
click at [71, 64] on div "Dashboard" at bounding box center [92, 61] width 112 height 13
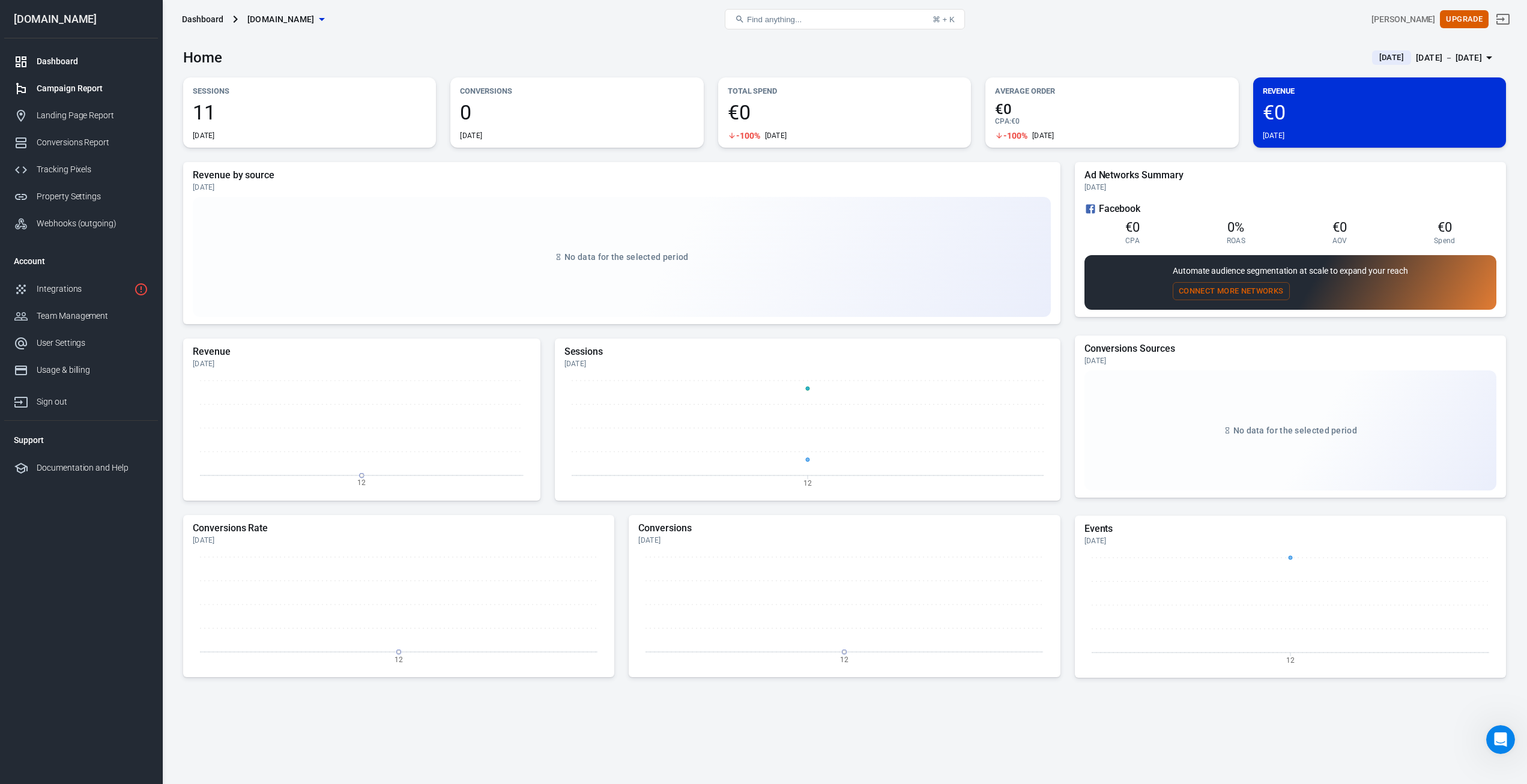
click at [79, 87] on div "Campaign Report" at bounding box center [92, 88] width 112 height 13
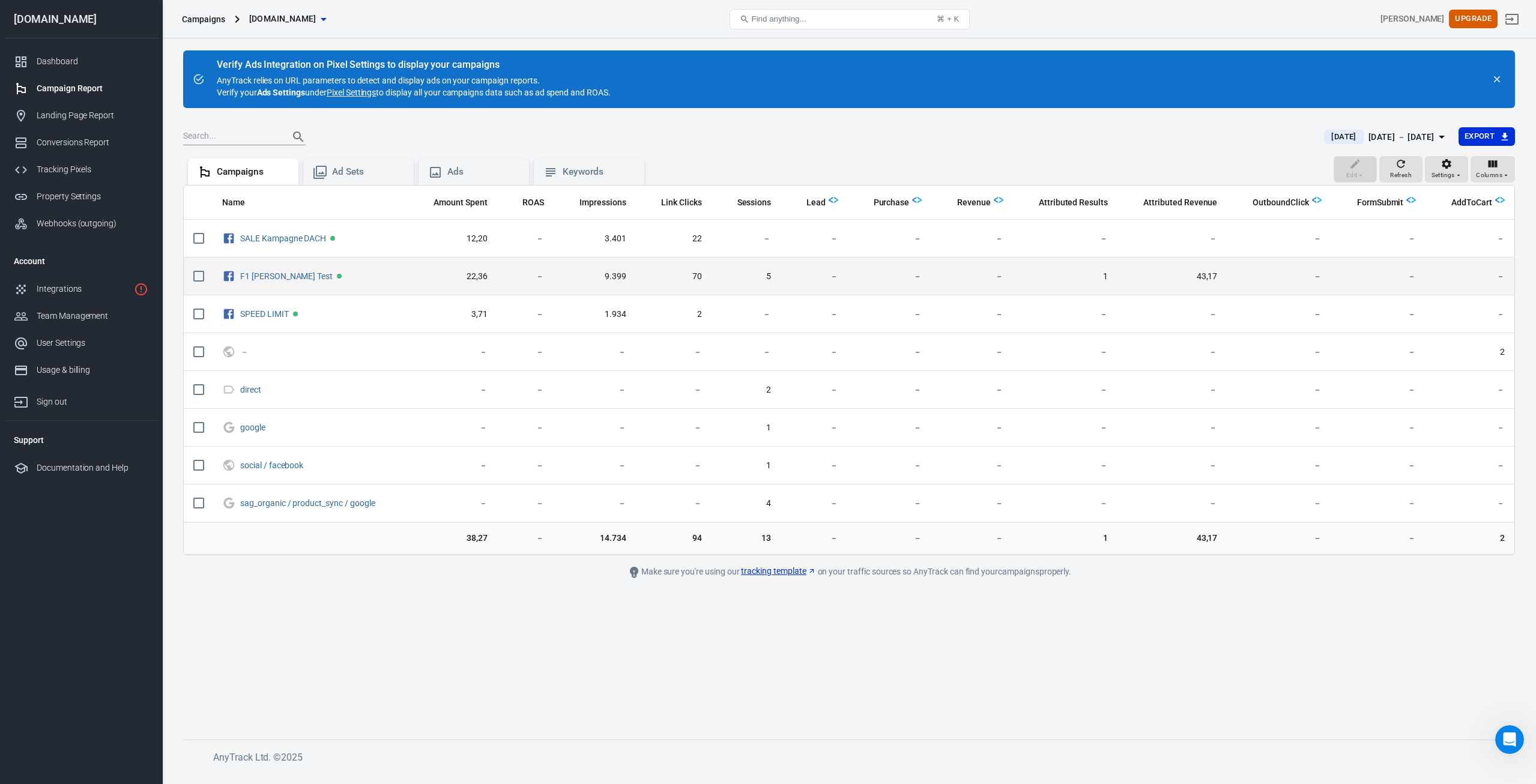
click at [1151, 277] on span "43,17" at bounding box center [1173, 277] width 90 height 12
click at [276, 276] on link "F1 [PERSON_NAME] Test" at bounding box center [286, 276] width 92 height 9
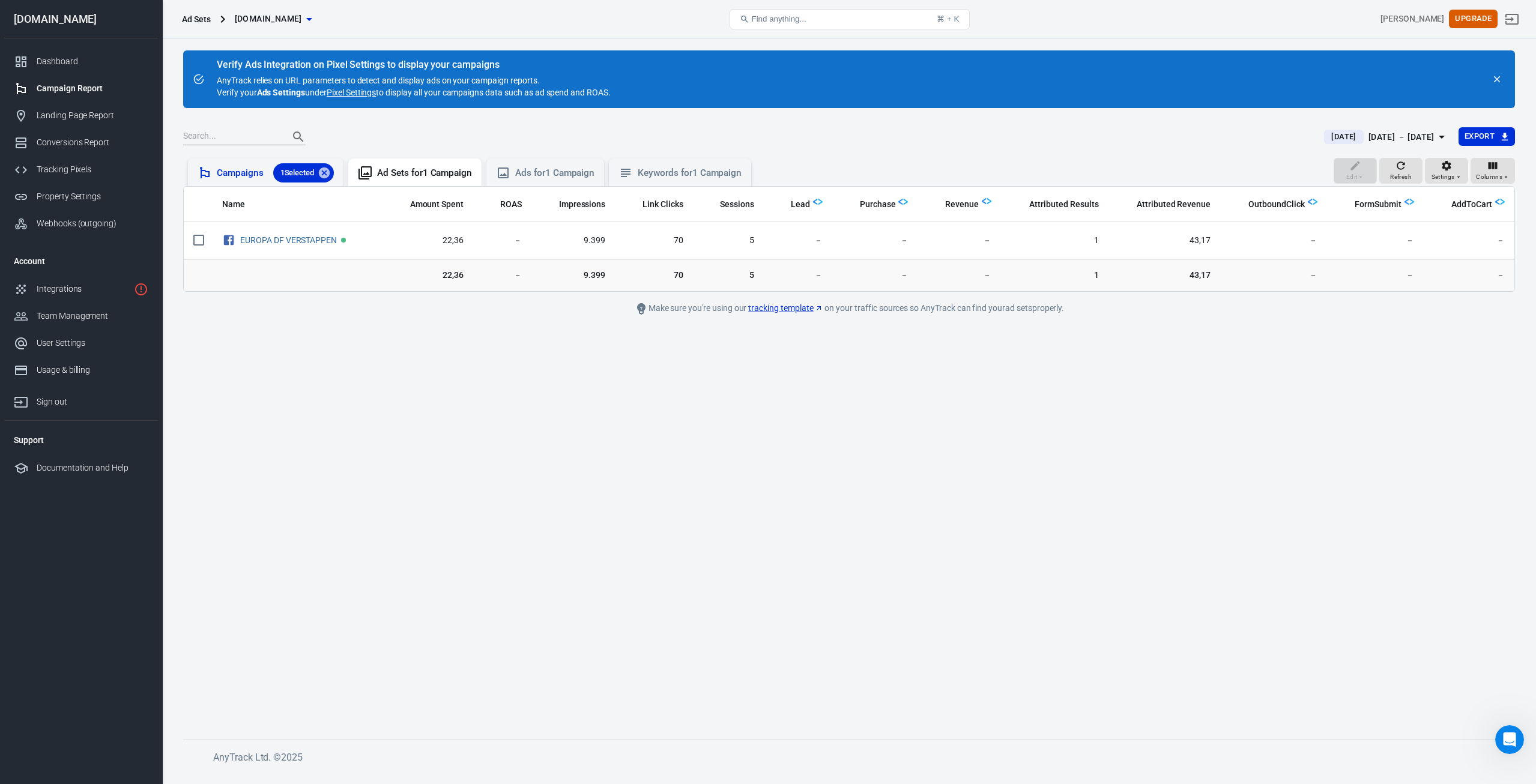
click at [245, 176] on div "Campaigns 1 Selected" at bounding box center [275, 173] width 117 height 20
click at [324, 170] on icon at bounding box center [324, 173] width 11 height 11
click at [63, 114] on div "Landing Page Report" at bounding box center [92, 115] width 112 height 13
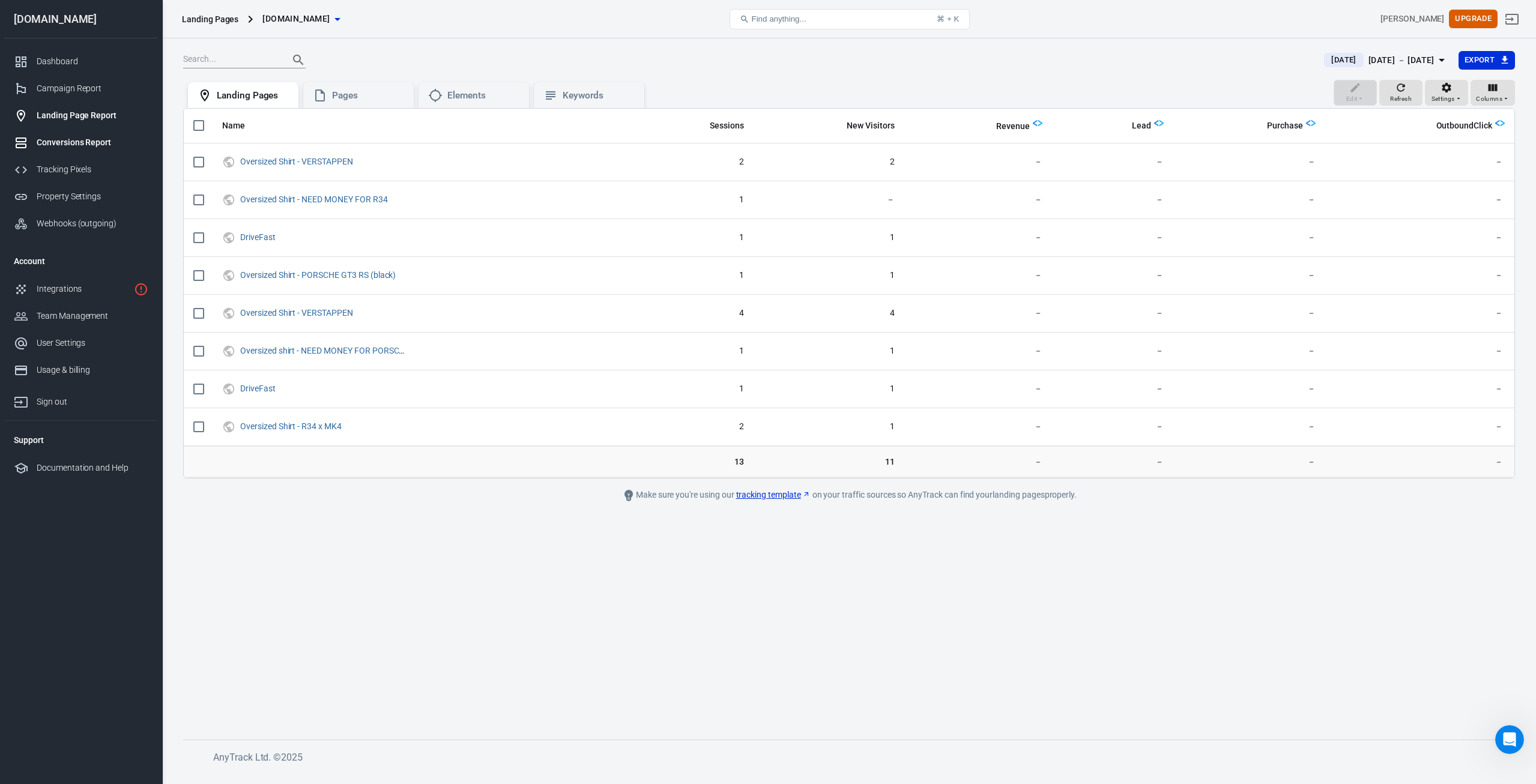
click at [55, 143] on div "Conversions Report" at bounding box center [92, 143] width 112 height 13
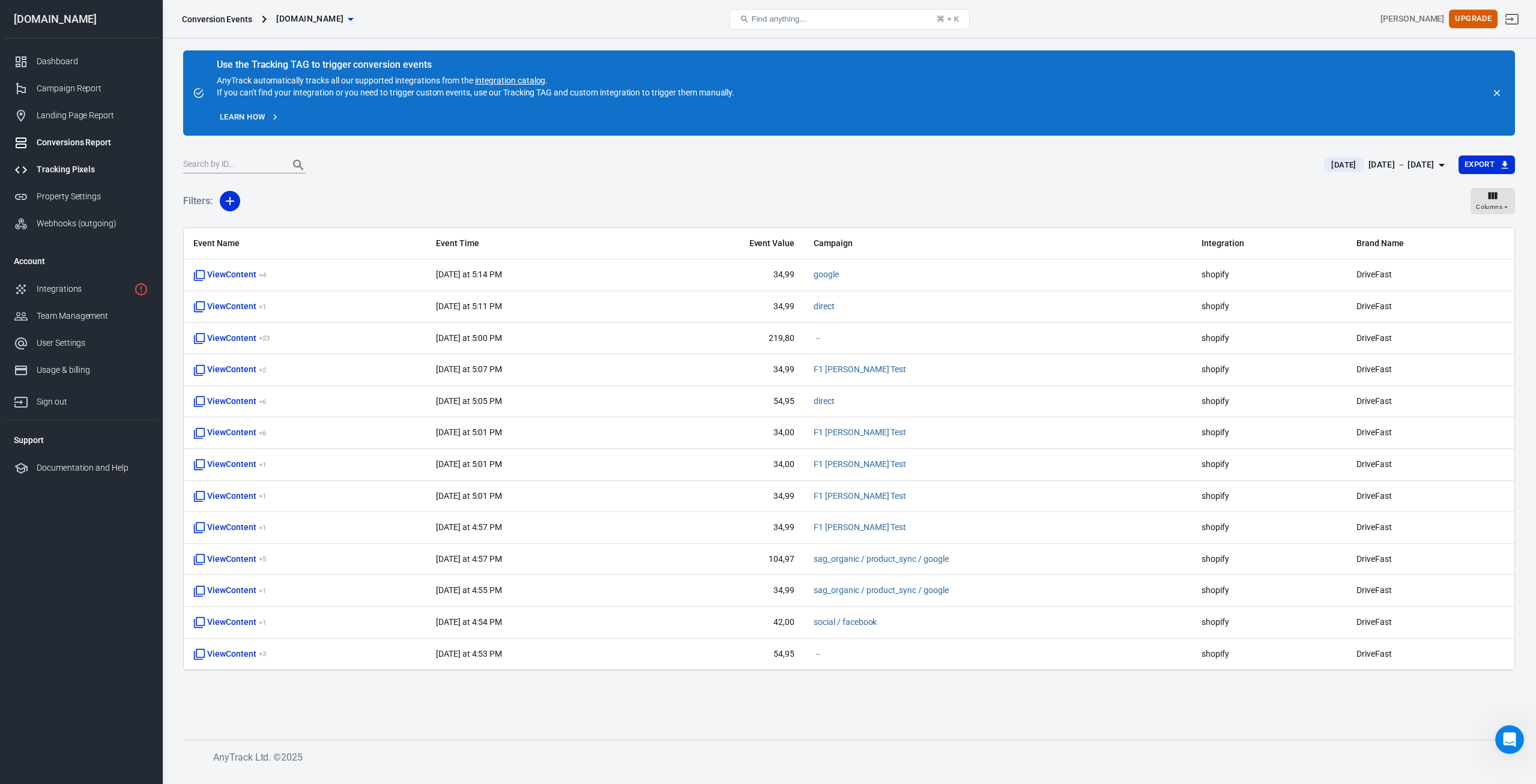
click at [59, 174] on div "Tracking Pixels" at bounding box center [92, 170] width 112 height 13
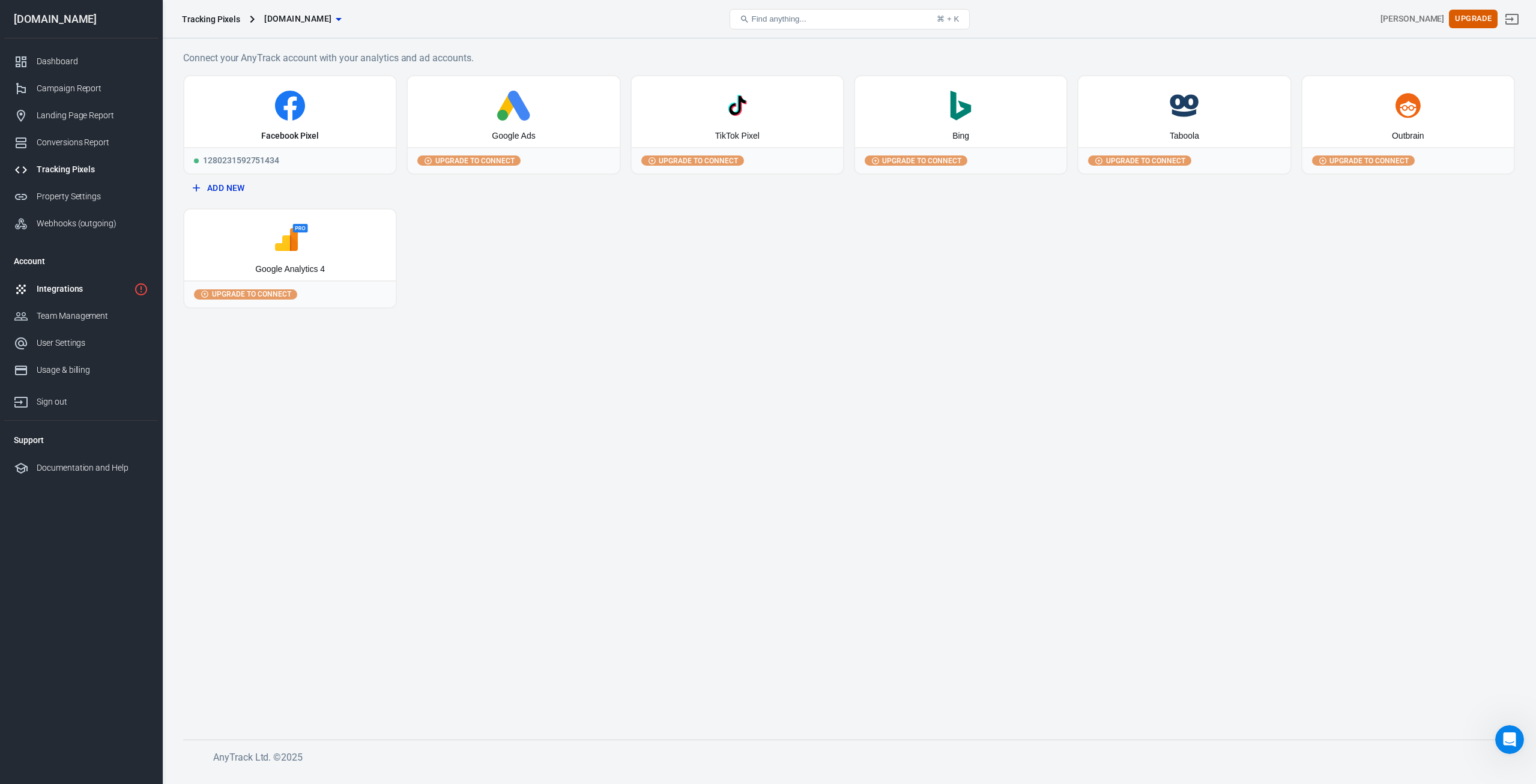
click at [79, 287] on div "Integrations" at bounding box center [82, 289] width 92 height 13
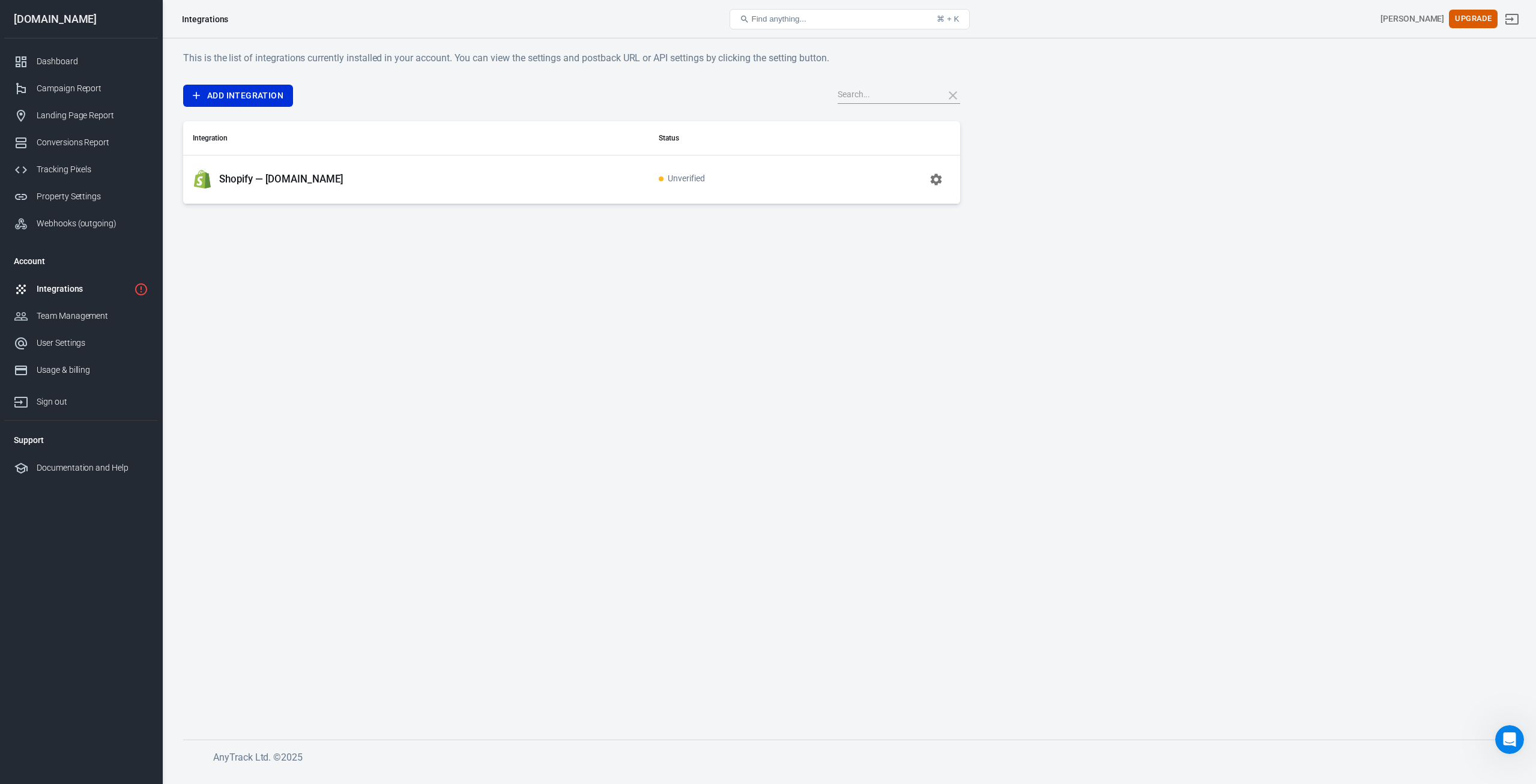
click at [443, 170] on div "Shopify — [DOMAIN_NAME]" at bounding box center [416, 180] width 447 height 20
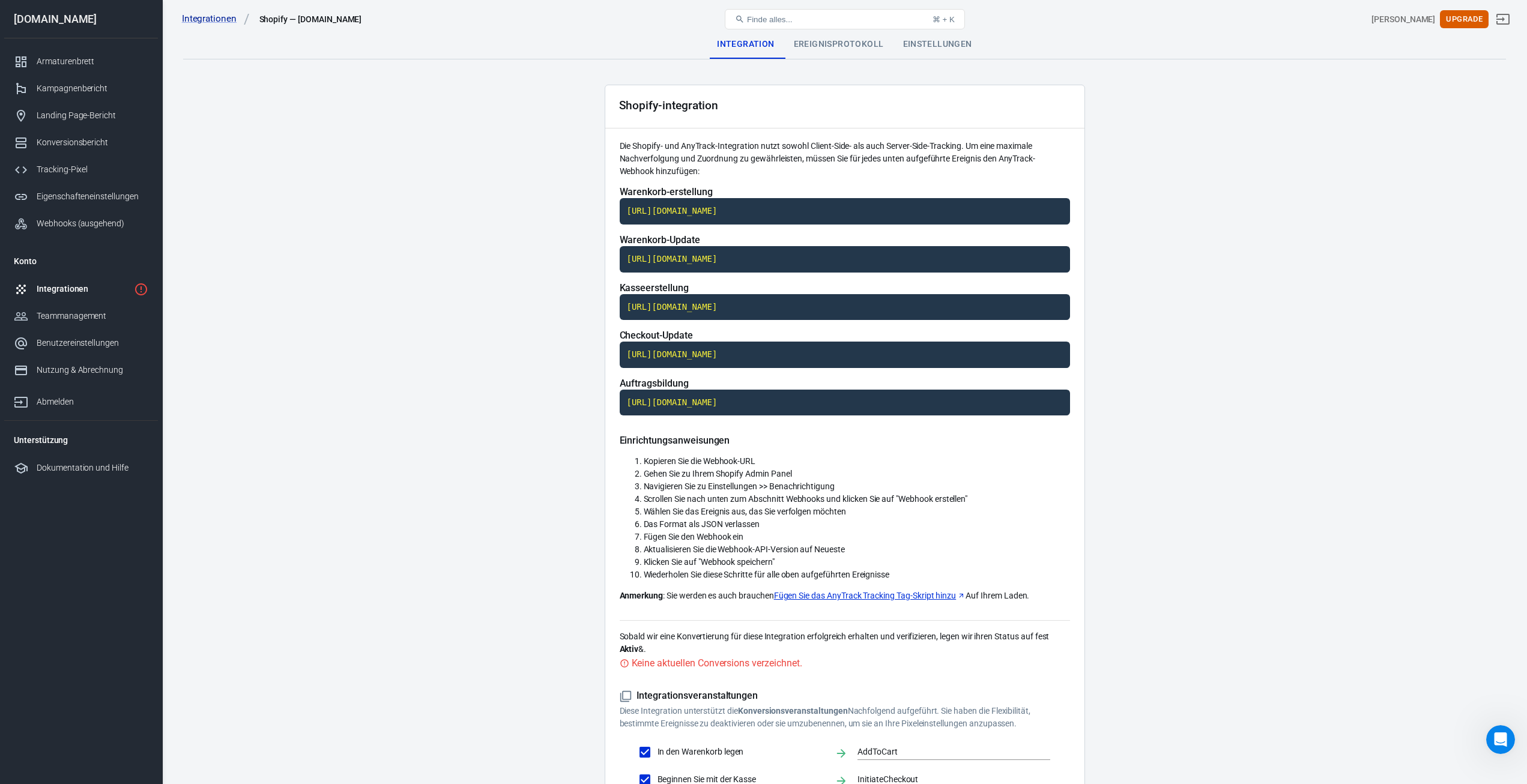
click at [1151, 122] on main "Integration Ereignisprotokoll Einstellungen Shopify-integration Die Shopify- un…" at bounding box center [845, 477] width 1323 height 894
click at [52, 372] on div "Nutzung & Abrechnung" at bounding box center [92, 370] width 112 height 13
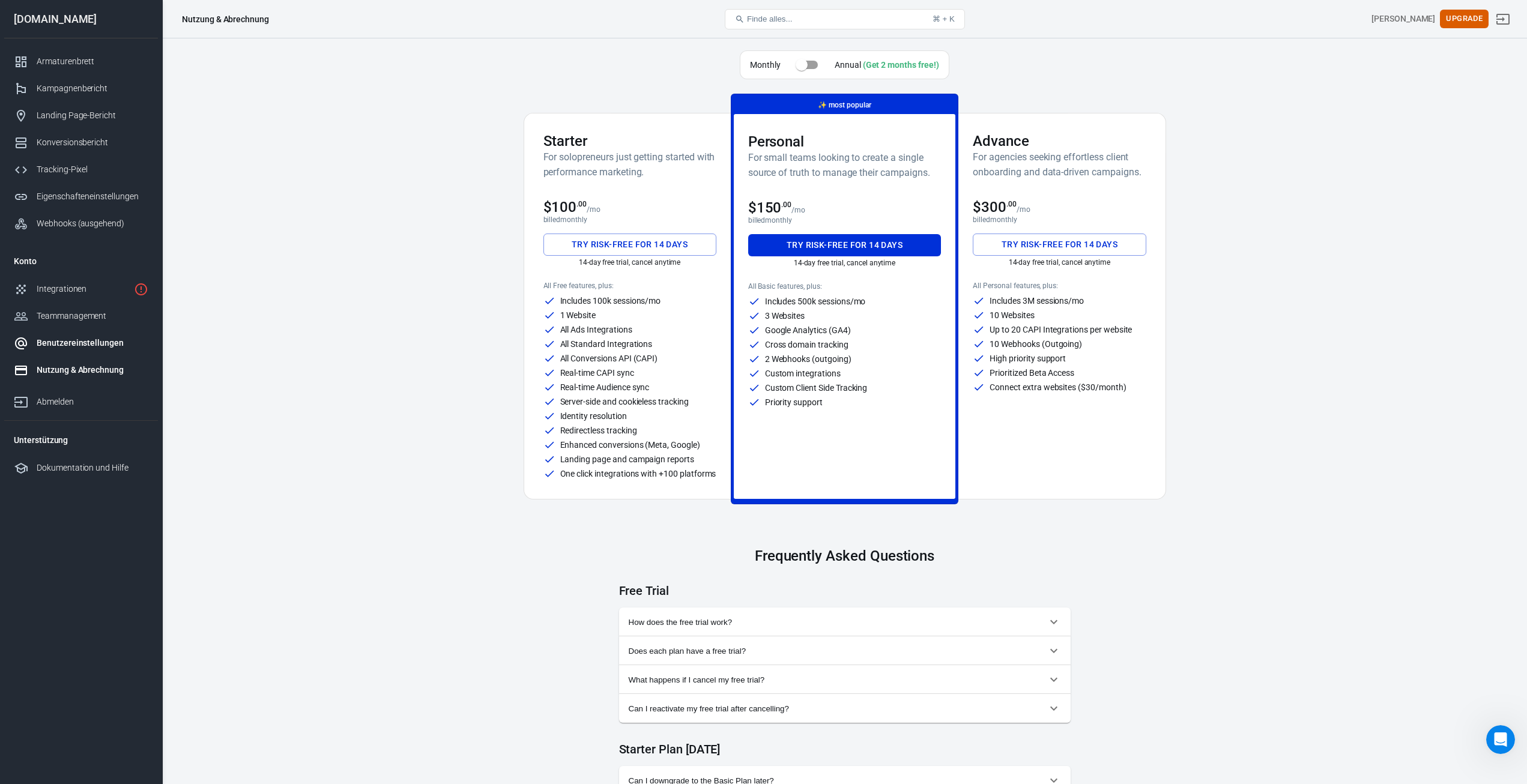
click at [40, 341] on div "Benutzereinstellungen" at bounding box center [92, 343] width 112 height 13
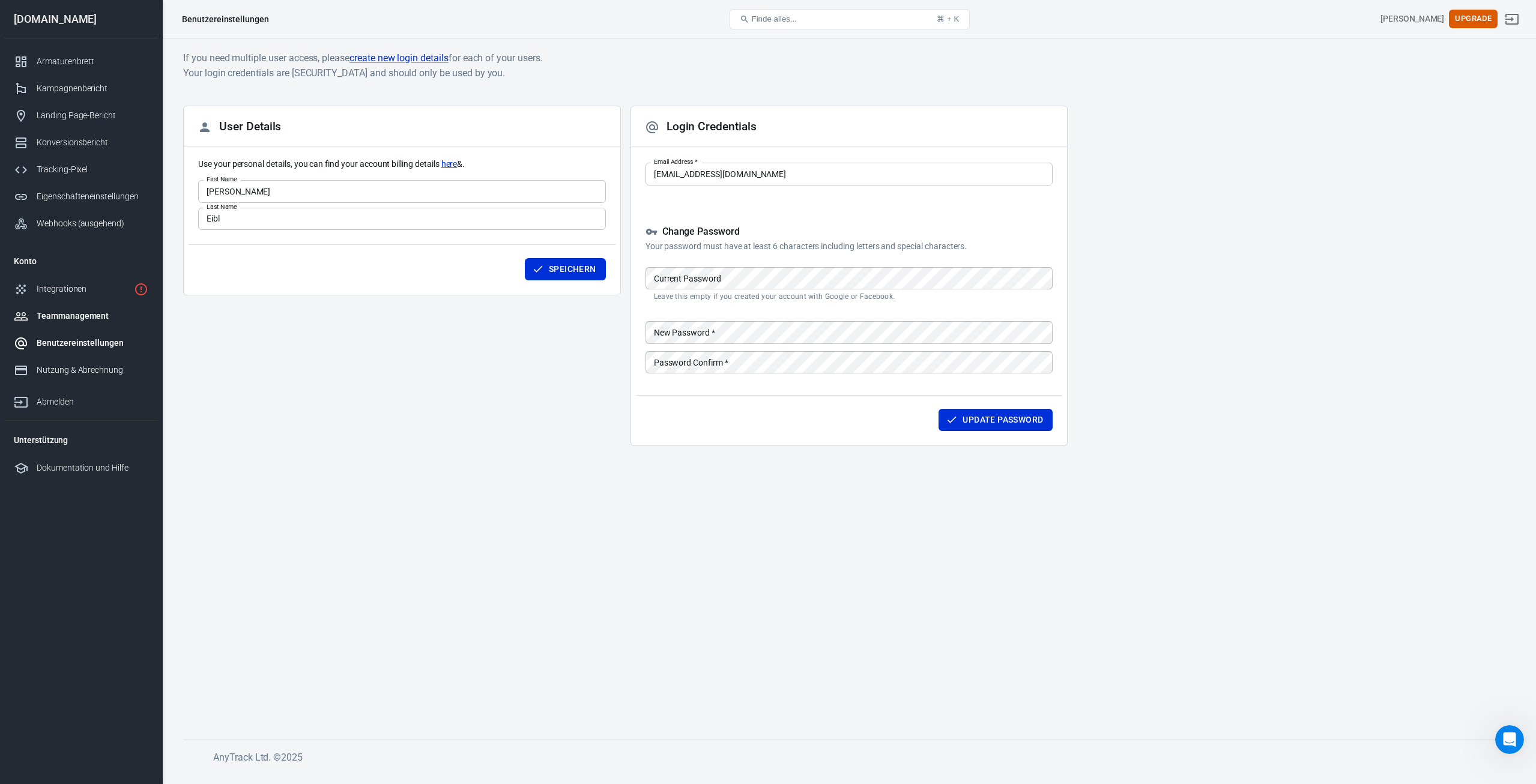
click at [72, 316] on div "Teammanagement" at bounding box center [92, 316] width 112 height 13
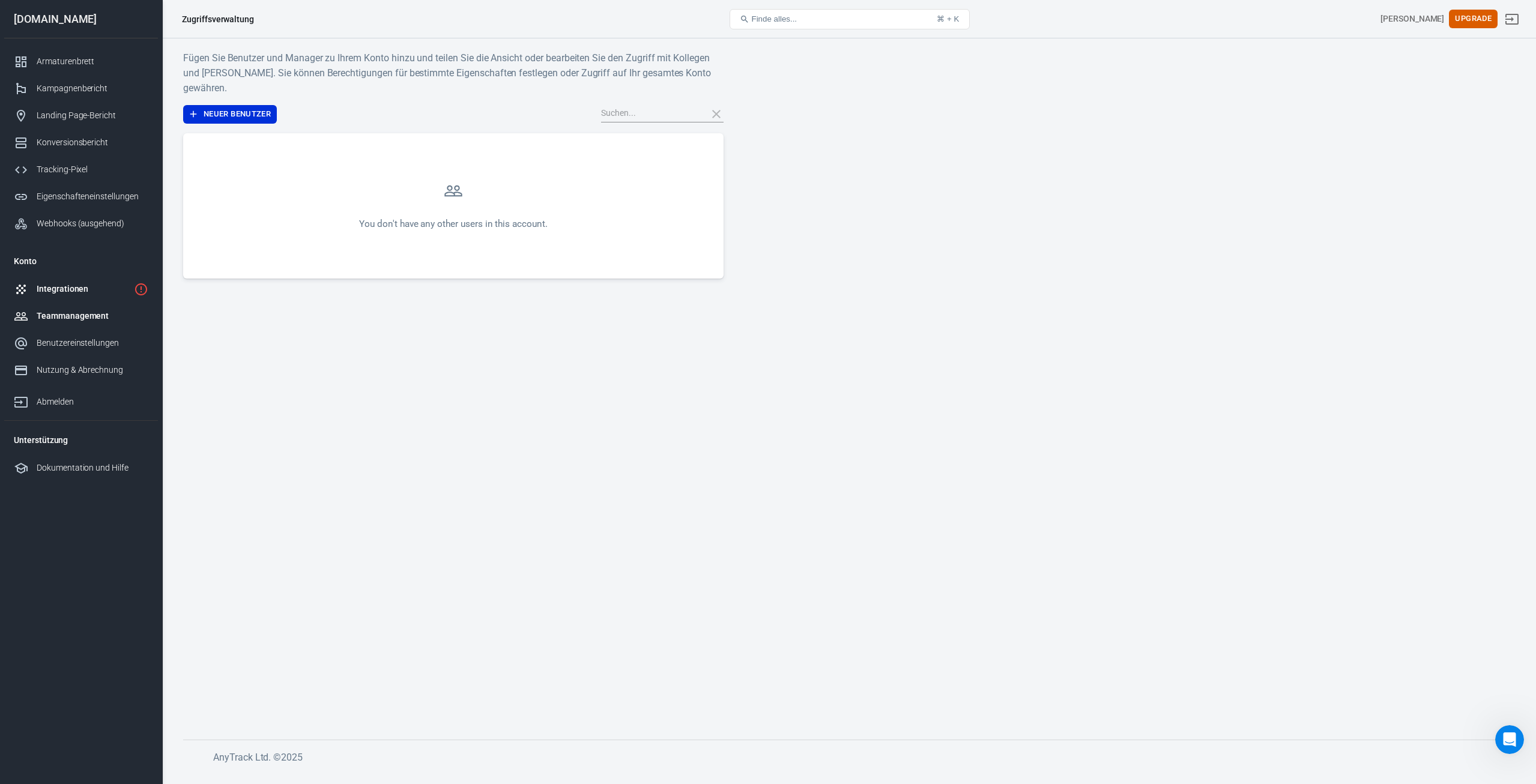
click at [60, 288] on div "Integrationen" at bounding box center [82, 289] width 92 height 13
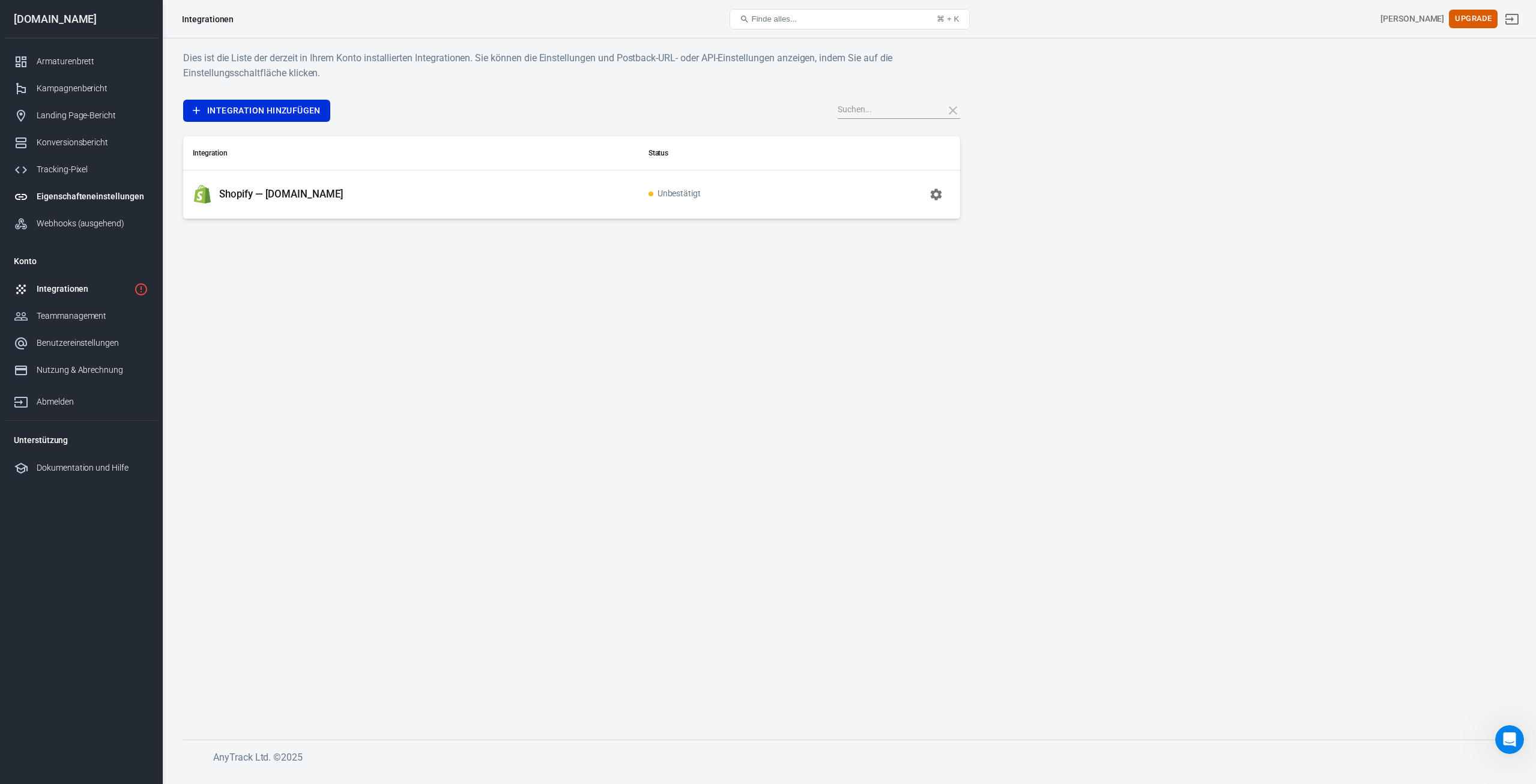
click at [71, 199] on div "Eigenschafteneinstellungen" at bounding box center [92, 197] width 112 height 13
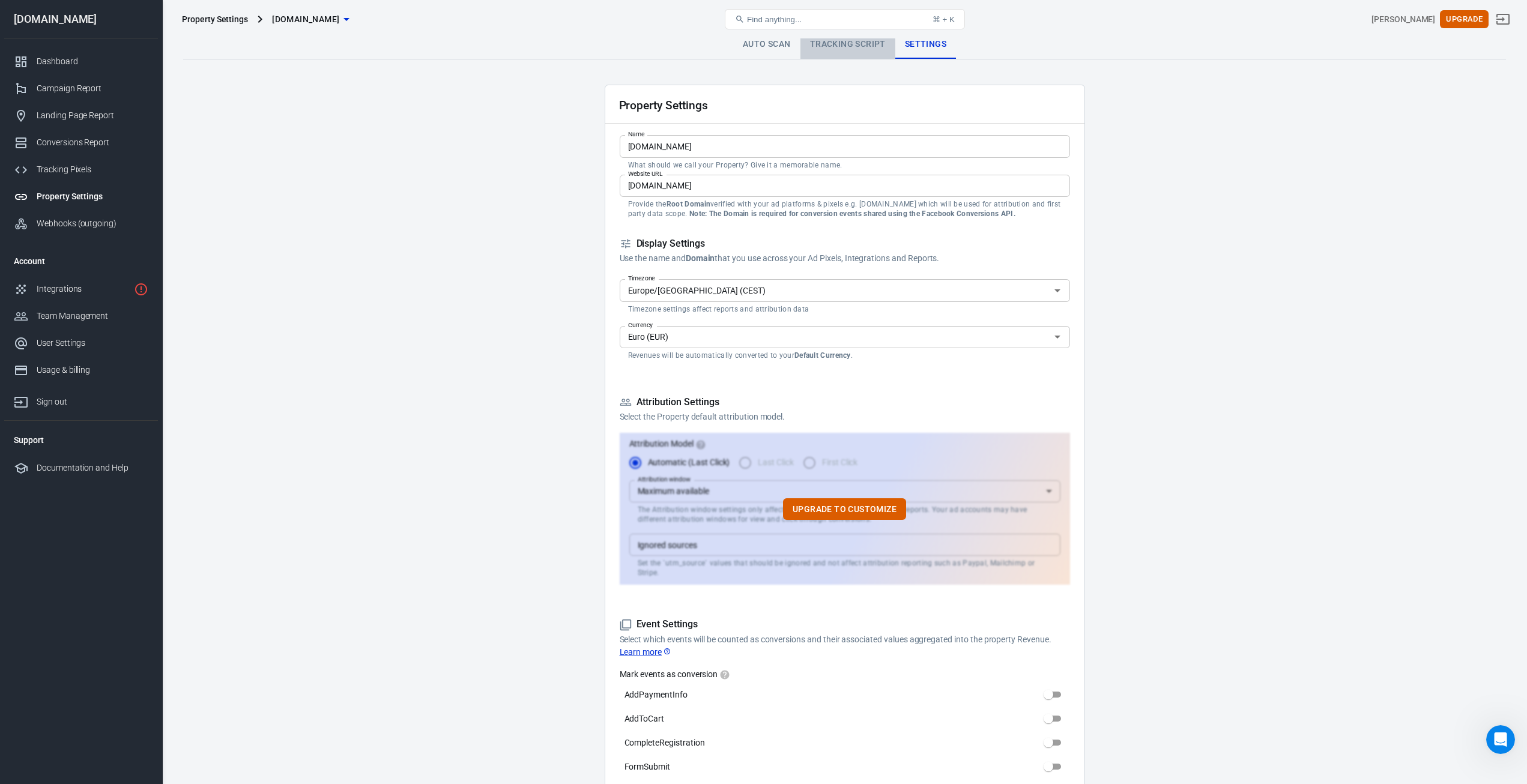
click at [837, 50] on link "Tracking Script" at bounding box center [847, 44] width 95 height 29
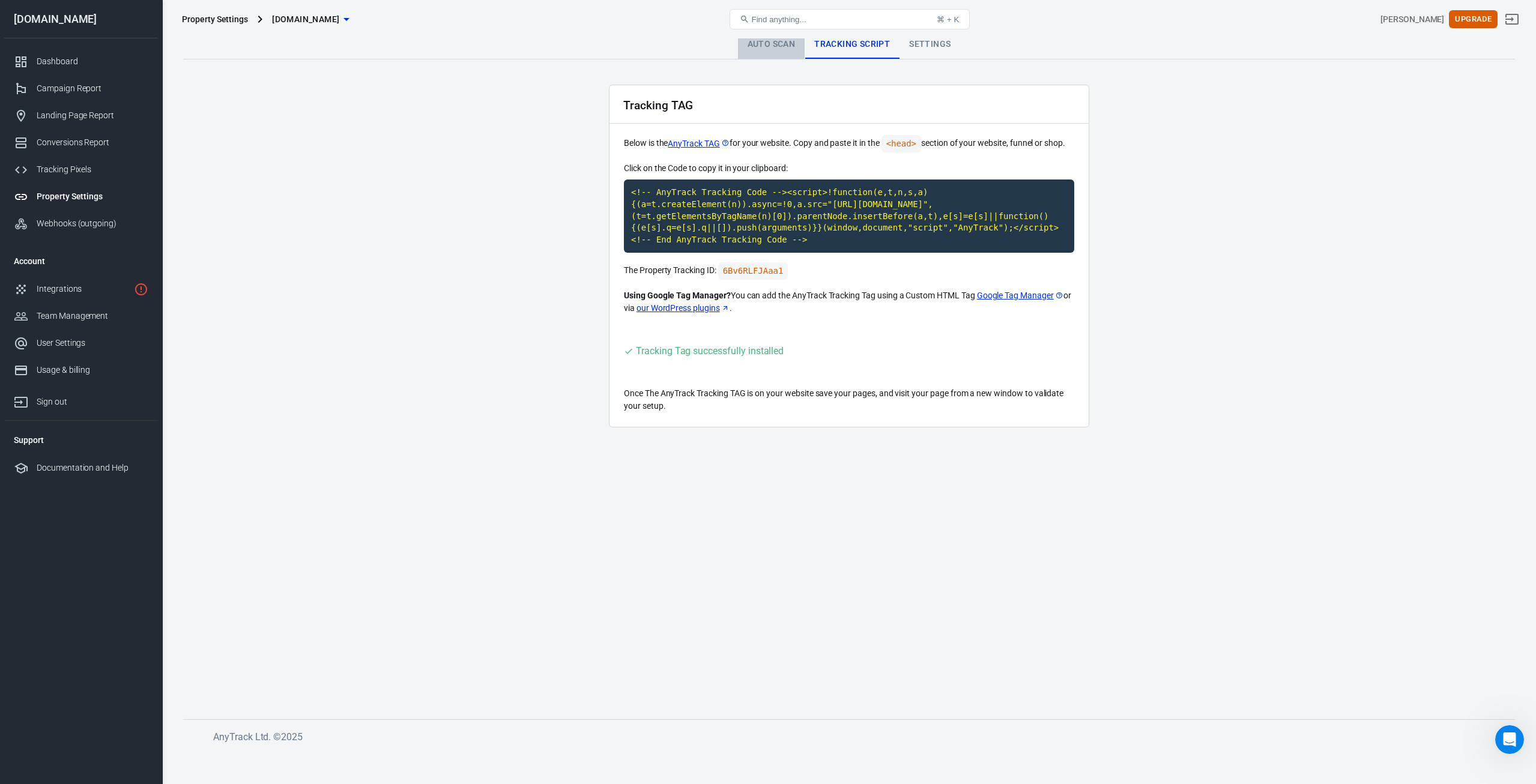
click at [775, 43] on link "Auto Scan" at bounding box center [772, 44] width 67 height 29
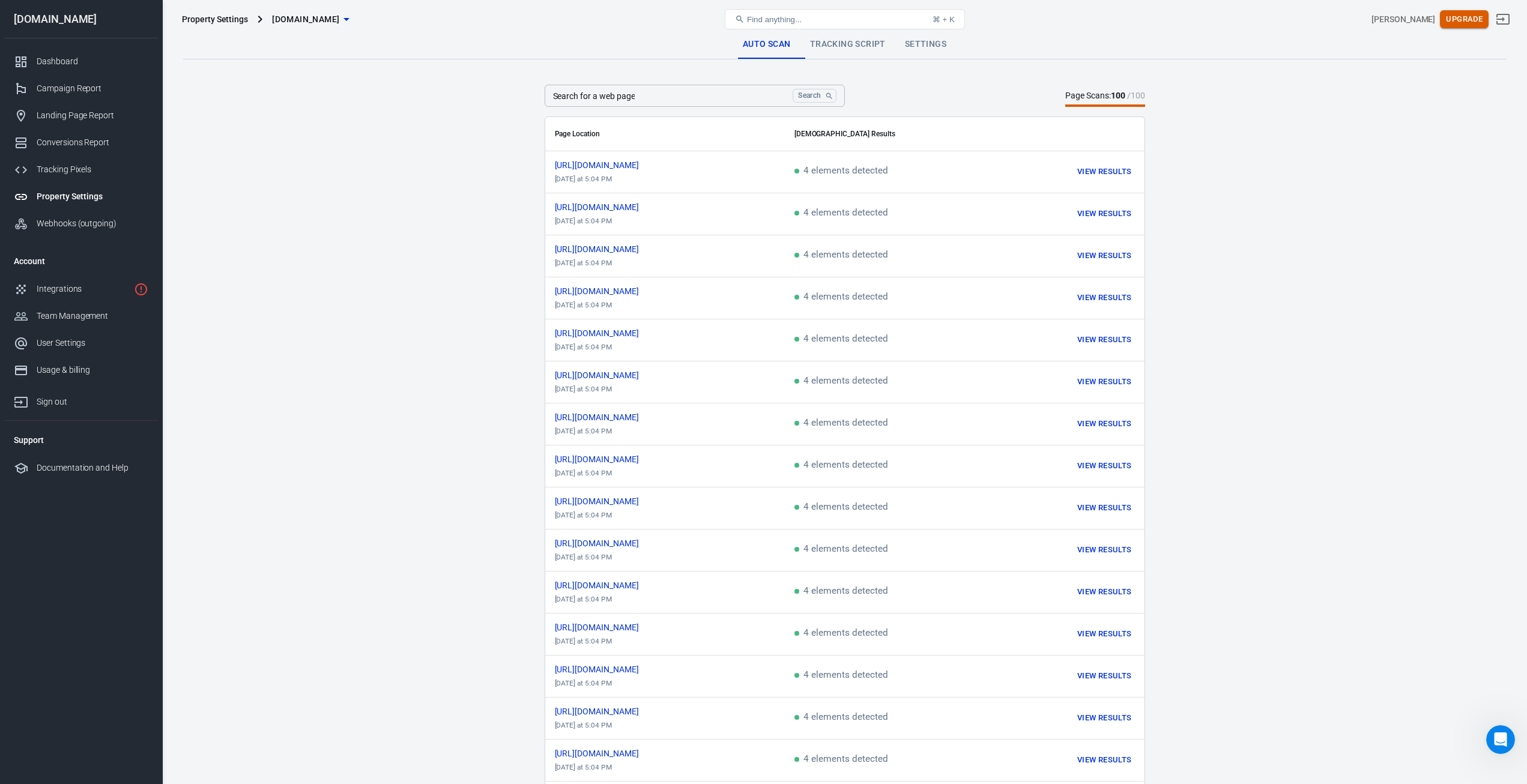
click at [1151, 20] on button "Upgrade" at bounding box center [1464, 20] width 48 height 19
